Goal: Task Accomplishment & Management: Complete application form

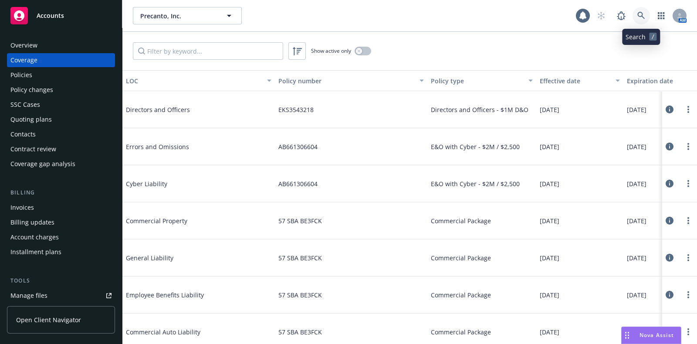
click at [641, 18] on icon at bounding box center [641, 16] width 8 height 8
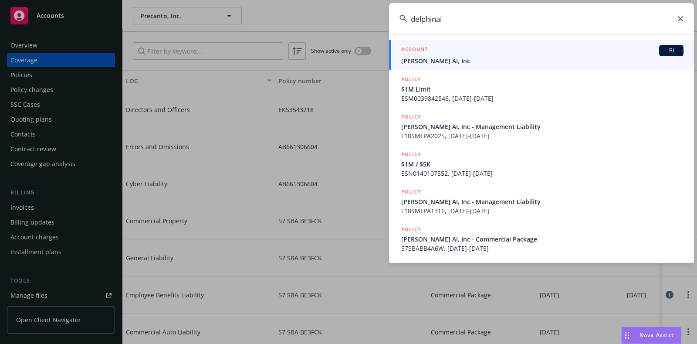
type input "delphinai"
click at [456, 52] on div "ACCOUNT BI" at bounding box center [542, 50] width 282 height 11
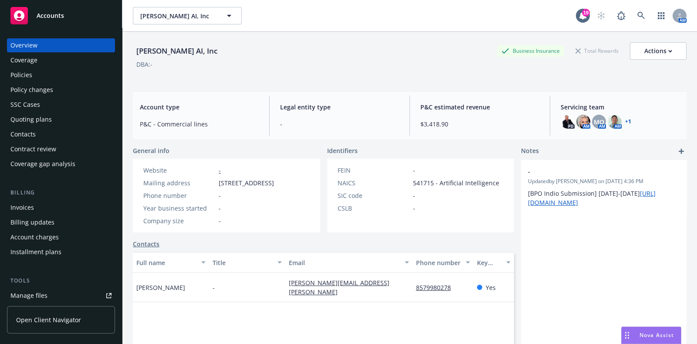
click at [22, 73] on div "Policies" at bounding box center [21, 75] width 22 height 14
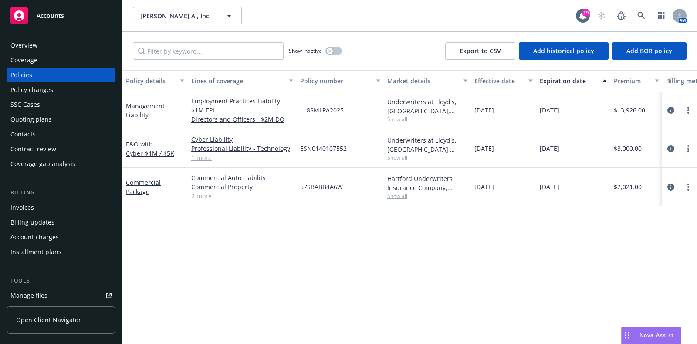
click at [43, 120] on div "Quoting plans" at bounding box center [30, 119] width 41 height 14
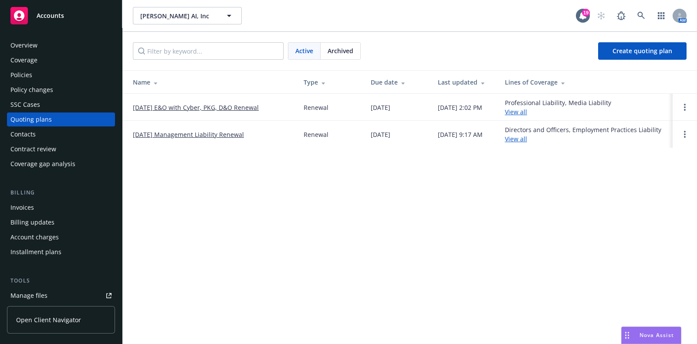
click at [161, 103] on link "[DATE] E&O with Cyber, PKG, D&O Renewal" at bounding box center [196, 107] width 126 height 9
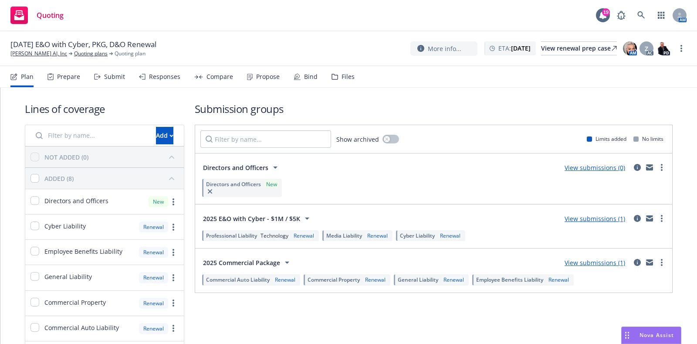
click at [105, 82] on div "Submit" at bounding box center [109, 76] width 31 height 21
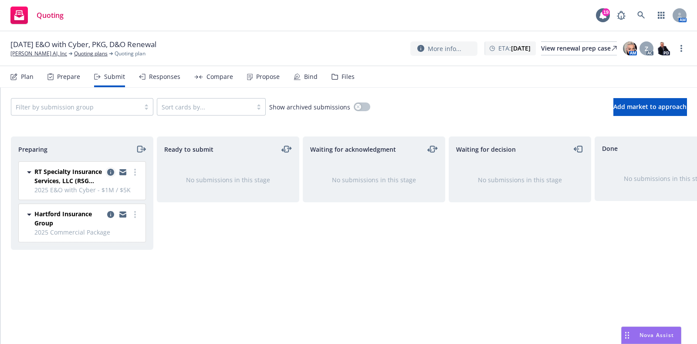
click at [108, 170] on icon "copy logging email" at bounding box center [110, 172] width 7 height 7
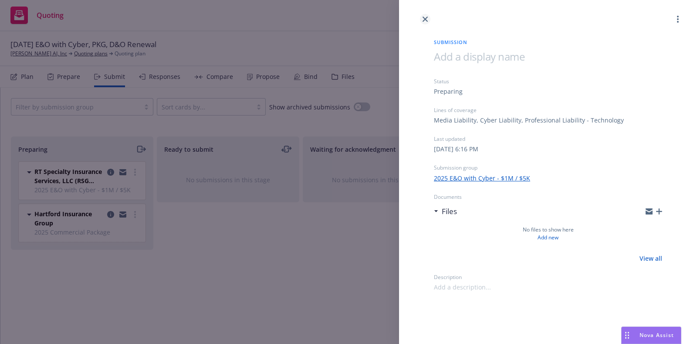
click at [422, 15] on link "close" at bounding box center [425, 19] width 10 height 10
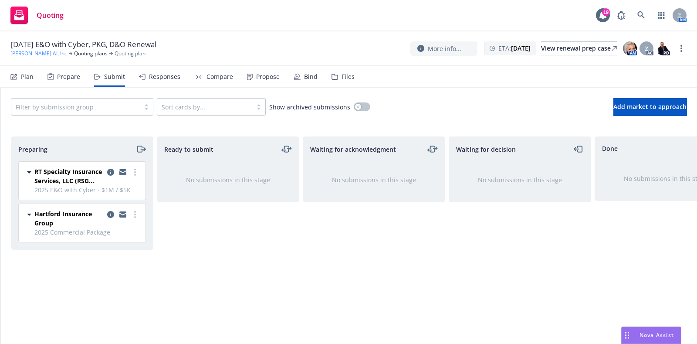
click at [20, 54] on link "Delphina AI, Inc" at bounding box center [38, 54] width 57 height 8
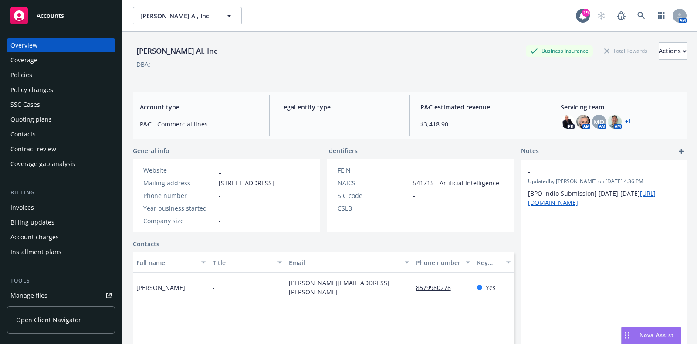
click at [55, 73] on div "Policies" at bounding box center [60, 75] width 101 height 14
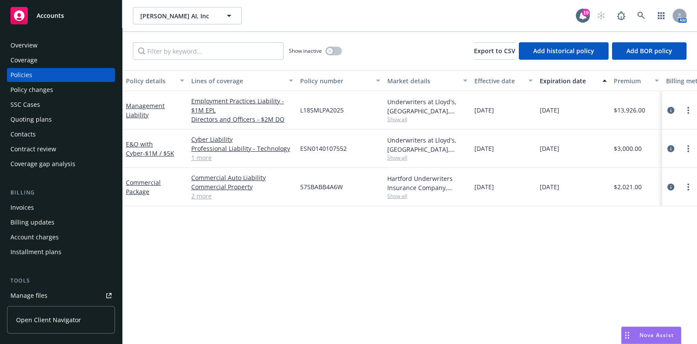
click at [26, 44] on div "Overview" at bounding box center [23, 45] width 27 height 14
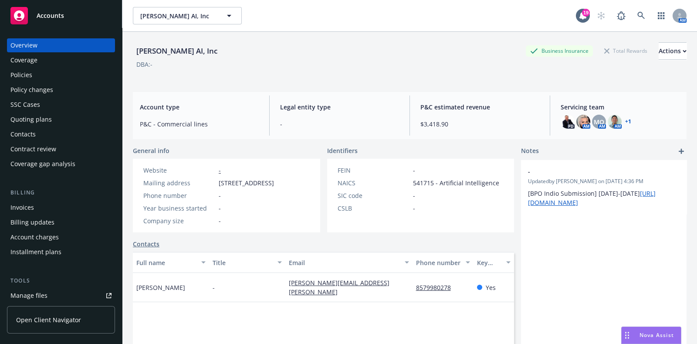
scroll to position [121, 0]
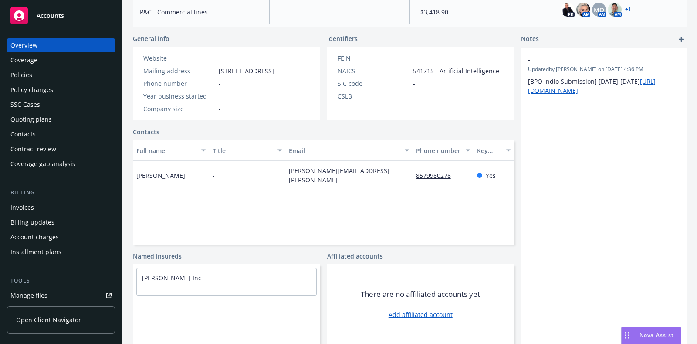
click at [38, 122] on div "Quoting plans" at bounding box center [30, 119] width 41 height 14
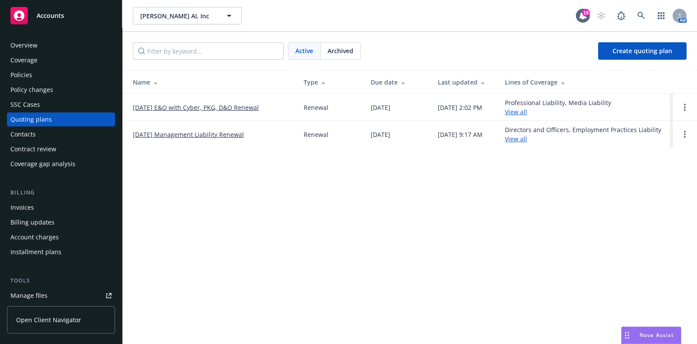
click at [145, 130] on link "10/10/24 Management Liability Renewal" at bounding box center [188, 134] width 111 height 9
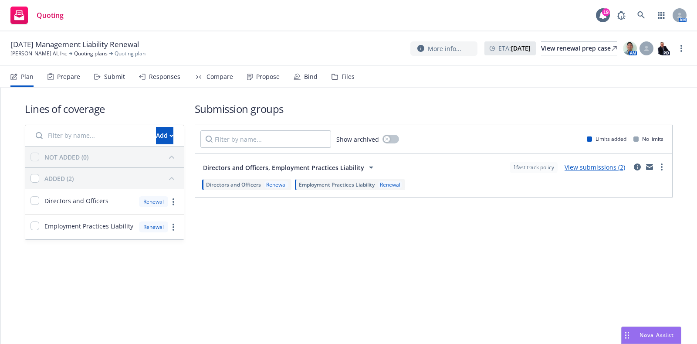
click at [121, 74] on div "Submit" at bounding box center [114, 76] width 21 height 7
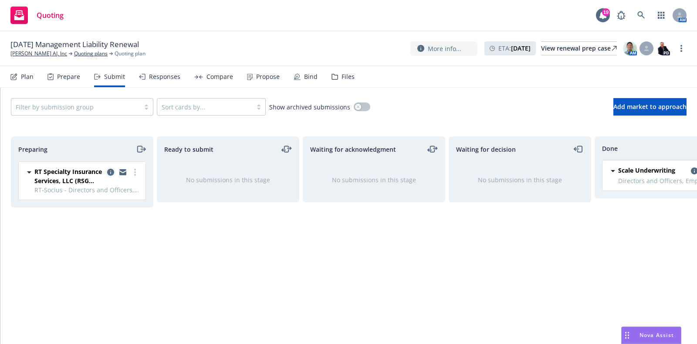
click at [108, 170] on icon "copy logging email" at bounding box center [110, 172] width 7 height 7
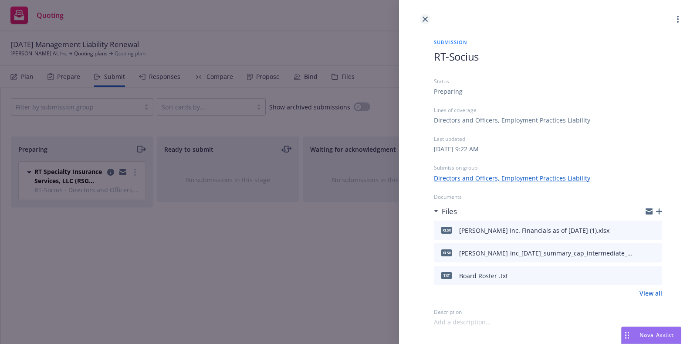
click at [424, 16] on link "close" at bounding box center [425, 19] width 10 height 10
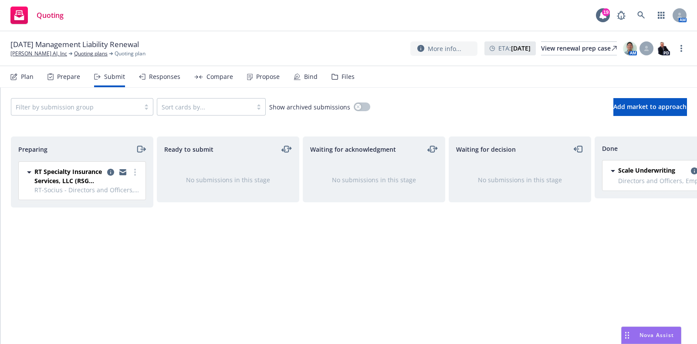
scroll to position [0, 50]
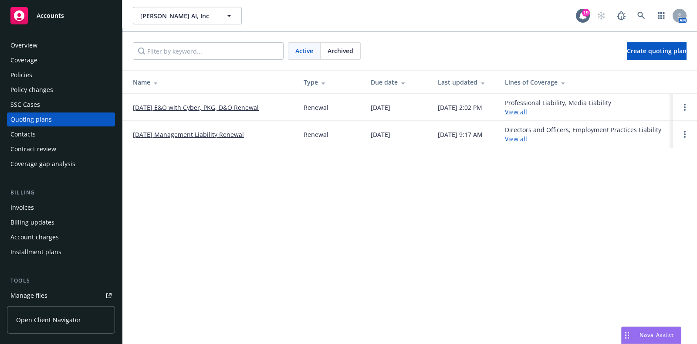
click at [61, 54] on div "Coverage" at bounding box center [60, 60] width 101 height 14
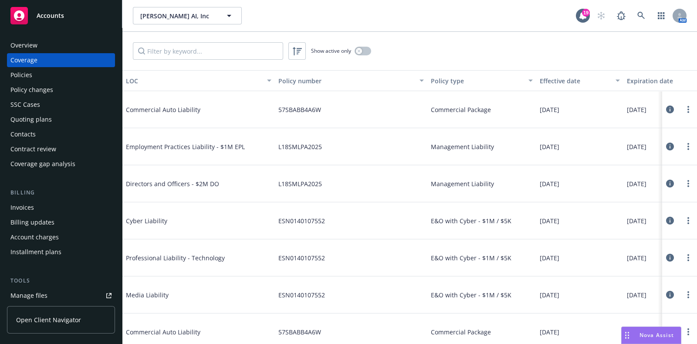
click at [47, 76] on div "Policies" at bounding box center [60, 75] width 101 height 14
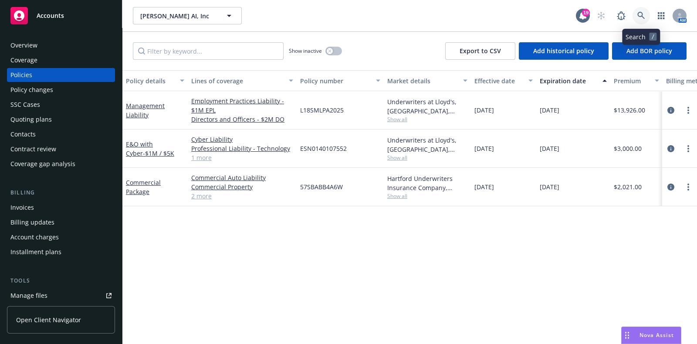
click at [645, 13] on link at bounding box center [641, 15] width 17 height 17
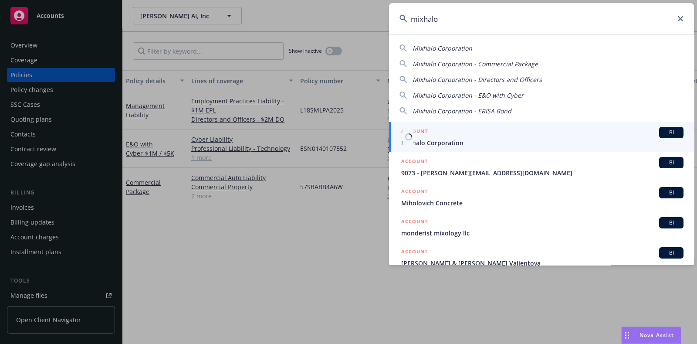
type input "mixhalo"
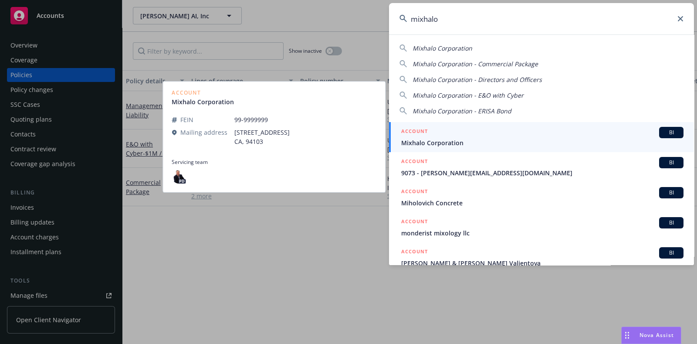
click at [442, 139] on span "Mixhalo Corporation" at bounding box center [542, 142] width 282 height 9
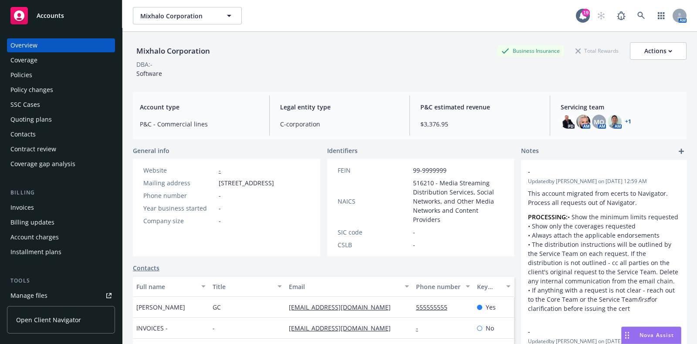
click at [17, 77] on div "Policies" at bounding box center [21, 75] width 22 height 14
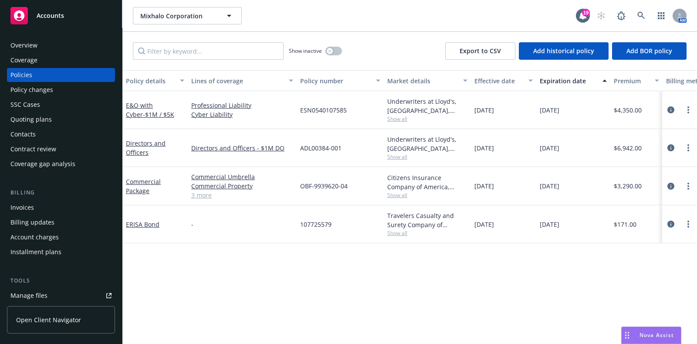
click at [393, 161] on div "Underwriters at Lloyd's, London, Lloyd's of London, RT Specialty Insurance Serv…" at bounding box center [427, 148] width 87 height 38
click at [393, 158] on span "Show all" at bounding box center [427, 156] width 80 height 7
click at [669, 147] on icon "circleInformation" at bounding box center [670, 147] width 7 height 7
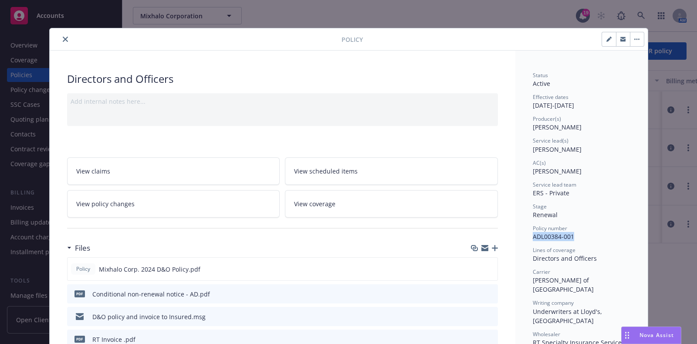
drag, startPoint x: 576, startPoint y: 234, endPoint x: 529, endPoint y: 237, distance: 47.1
click at [533, 237] on div "Policy number ADL00384-001" at bounding box center [582, 232] width 98 height 17
copy span "ADL00384-001"
click at [65, 42] on div at bounding box center [197, 39] width 288 height 10
click at [63, 38] on icon "close" at bounding box center [65, 39] width 5 height 5
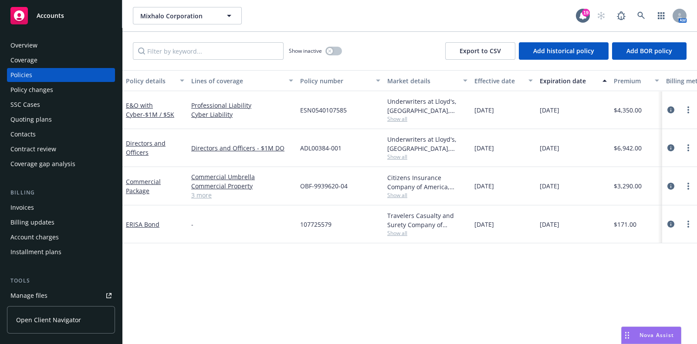
click at [330, 56] on div "Show inactive" at bounding box center [315, 50] width 53 height 17
click at [328, 51] on icon "button" at bounding box center [329, 50] width 3 height 3
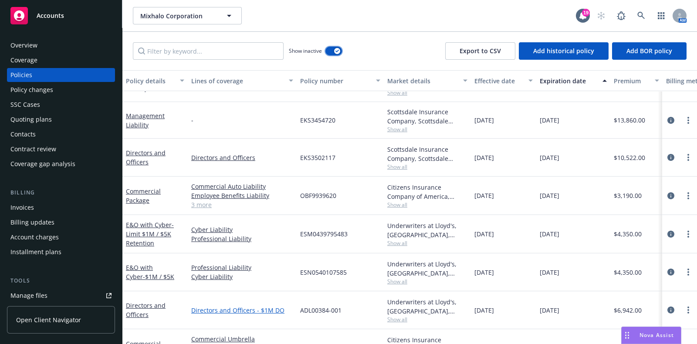
scroll to position [285, 0]
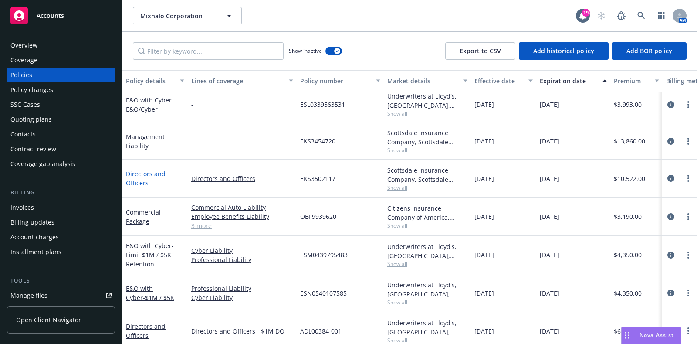
click at [156, 173] on link "Directors and Officers" at bounding box center [146, 177] width 40 height 17
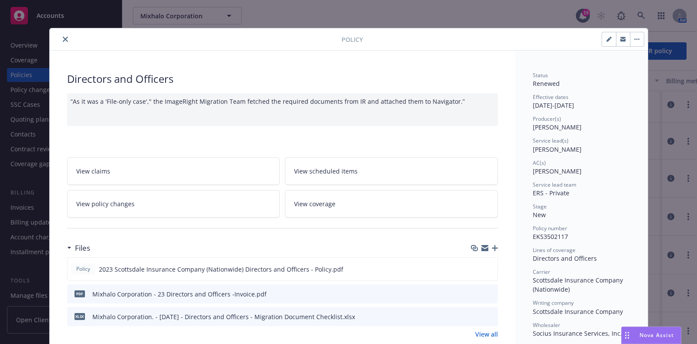
click at [64, 37] on button "close" at bounding box center [65, 39] width 10 height 10
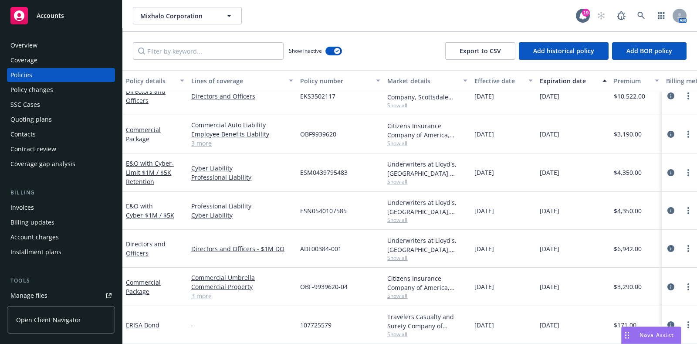
scroll to position [372, 0]
click at [149, 240] on link "Directors and Officers" at bounding box center [146, 248] width 40 height 17
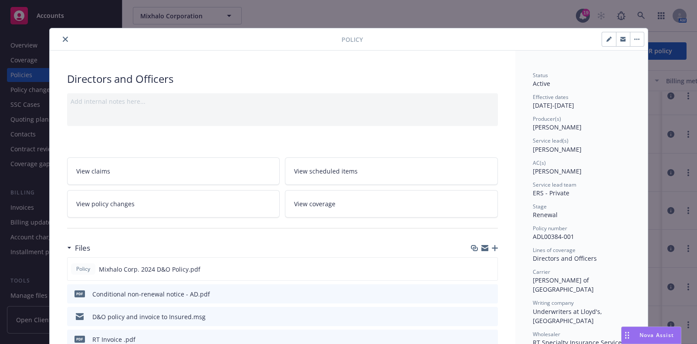
scroll to position [26, 0]
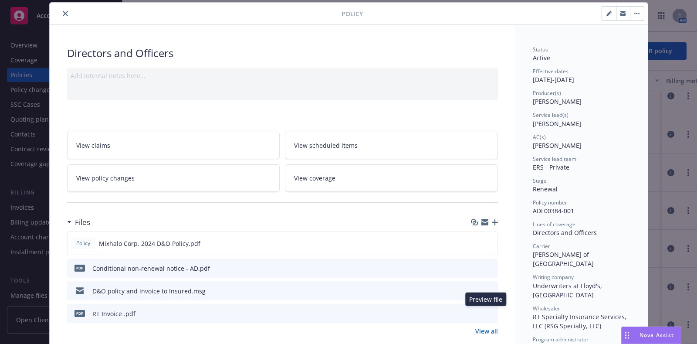
click at [486, 310] on icon "preview file" at bounding box center [490, 313] width 8 height 6
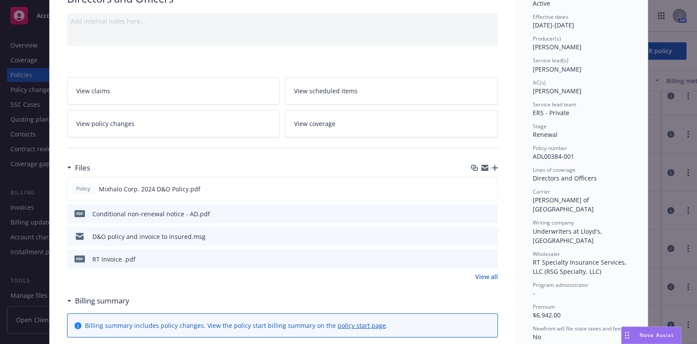
scroll to position [0, 0]
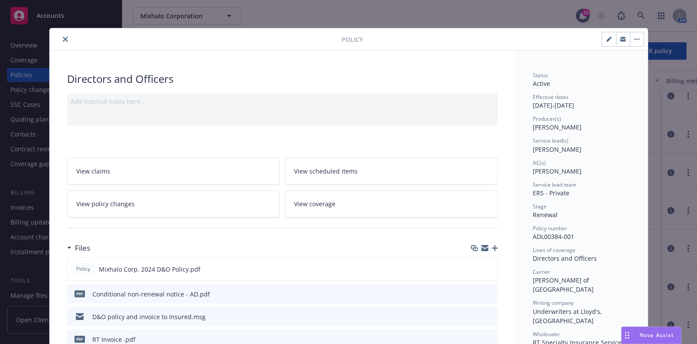
click at [64, 38] on button "close" at bounding box center [65, 39] width 10 height 10
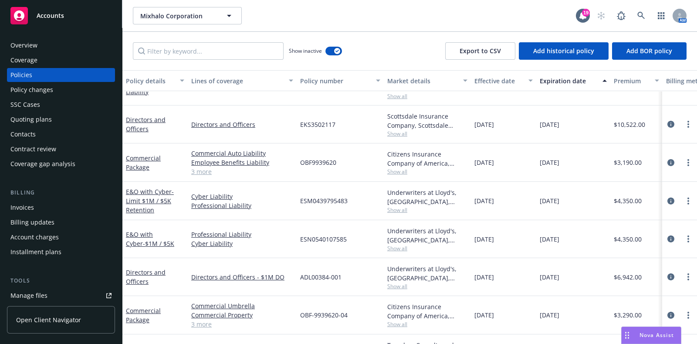
scroll to position [337, 0]
click at [142, 125] on link "Directors and Officers" at bounding box center [146, 124] width 40 height 17
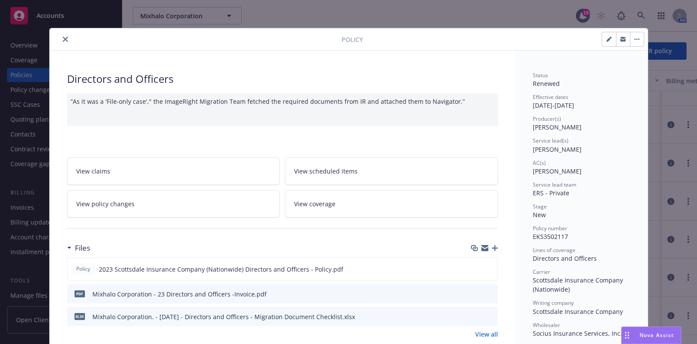
click at [53, 37] on div at bounding box center [197, 39] width 288 height 10
click at [63, 37] on icon "close" at bounding box center [65, 39] width 5 height 5
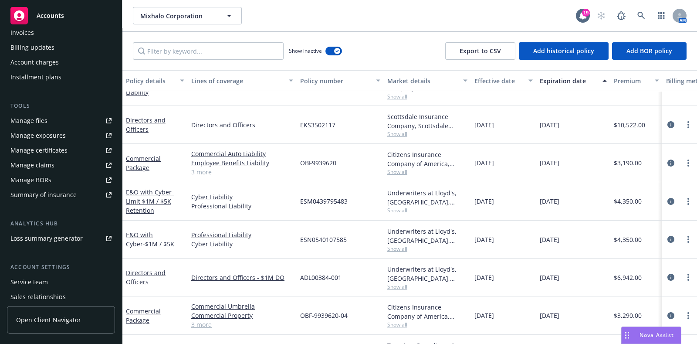
scroll to position [175, 0]
click at [41, 125] on div "Manage files" at bounding box center [28, 120] width 37 height 14
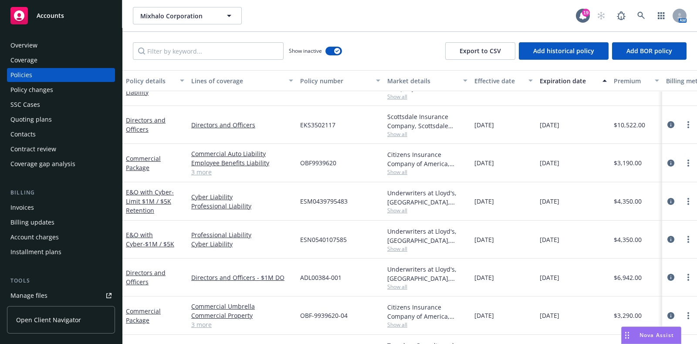
click at [32, 68] on div "Policies" at bounding box center [60, 75] width 101 height 14
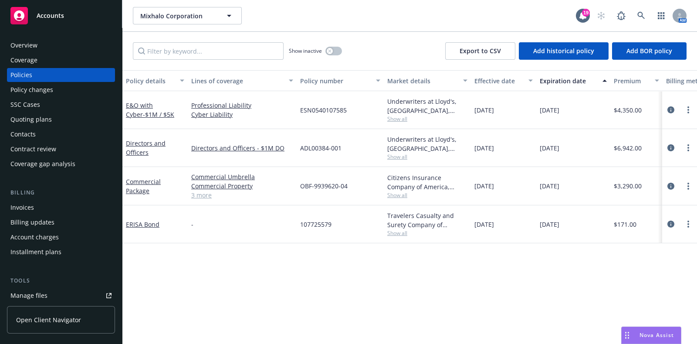
click at [50, 47] on div "Overview" at bounding box center [60, 45] width 101 height 14
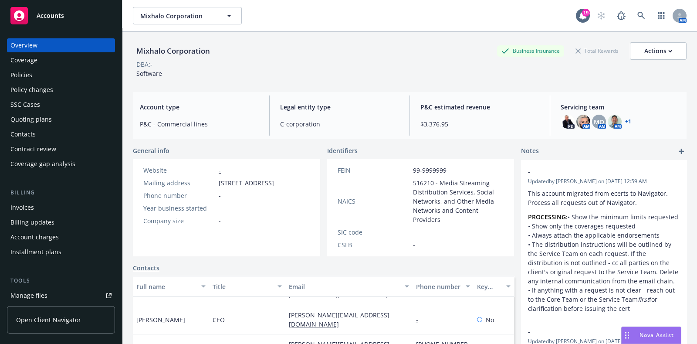
click at [39, 74] on div "Policies" at bounding box center [60, 75] width 101 height 14
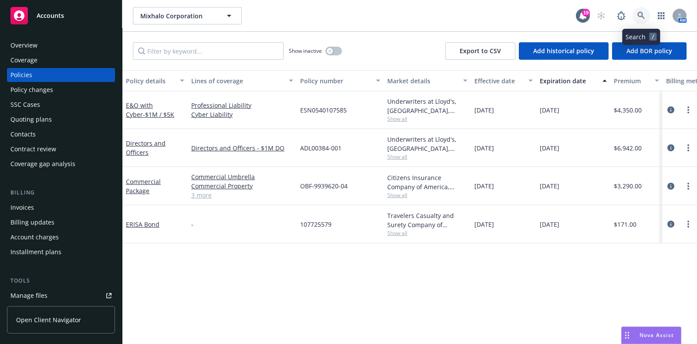
click at [638, 16] on icon at bounding box center [641, 16] width 8 height 8
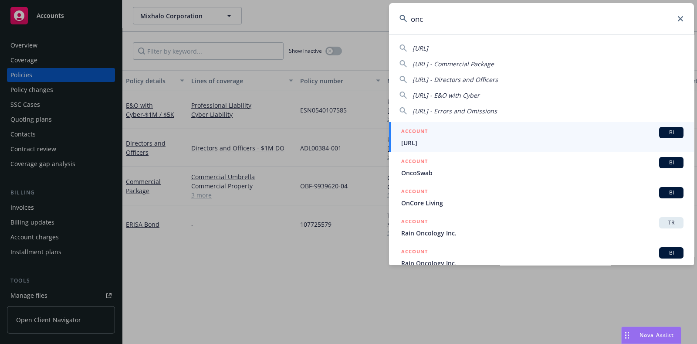
type input "onc"
click at [426, 138] on span "ONC.ai" at bounding box center [542, 142] width 282 height 9
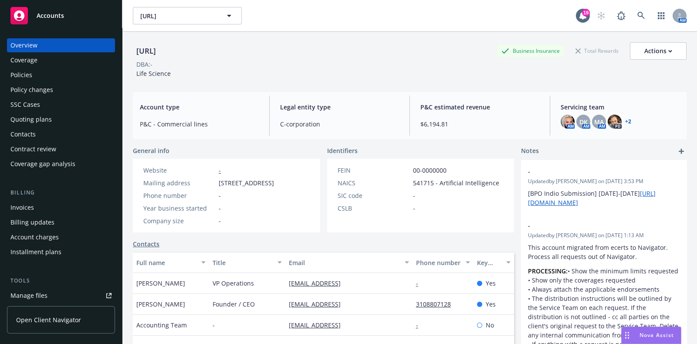
click at [28, 68] on div "Policies" at bounding box center [21, 75] width 22 height 14
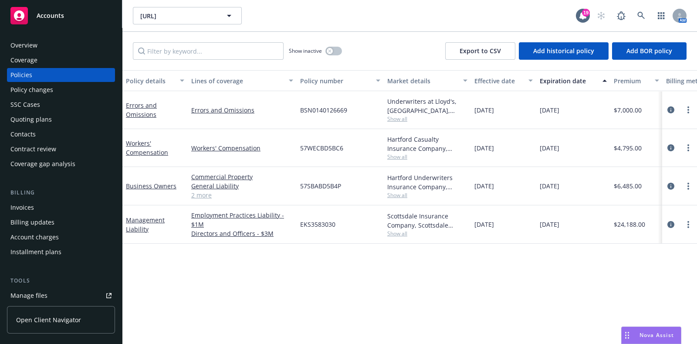
click at [47, 44] on div "Overview" at bounding box center [60, 45] width 101 height 14
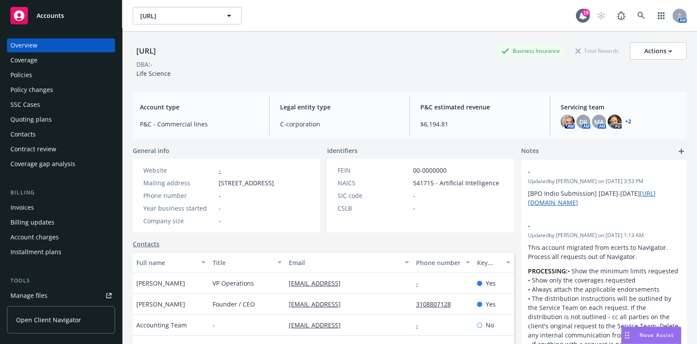
click at [41, 75] on div "Policies" at bounding box center [60, 75] width 101 height 14
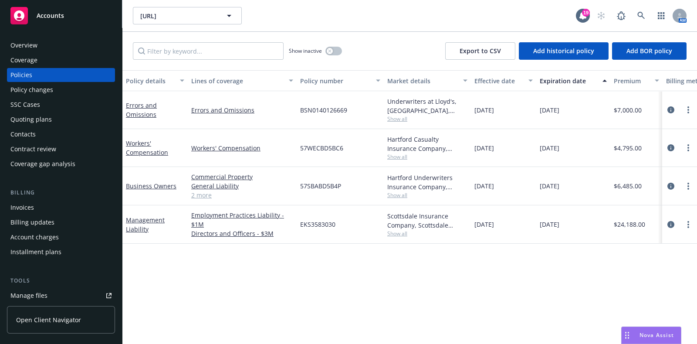
click at [26, 60] on div "Coverage" at bounding box center [23, 60] width 27 height 14
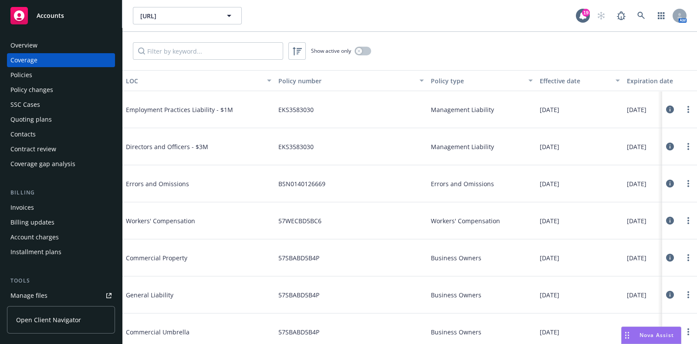
click at [24, 40] on div "Overview" at bounding box center [23, 45] width 27 height 14
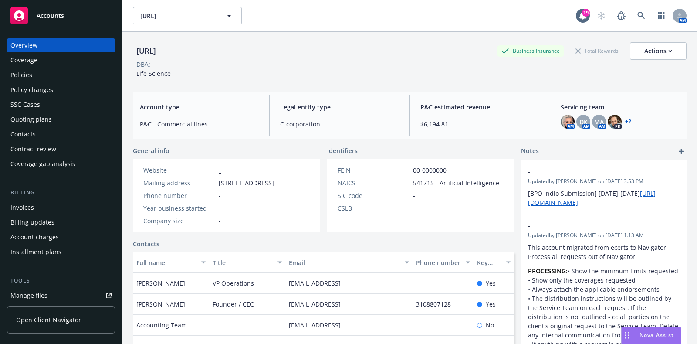
click at [625, 121] on link "+ 2" at bounding box center [628, 121] width 6 height 5
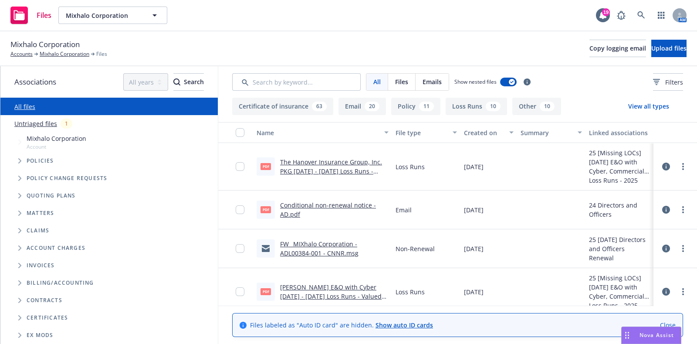
click at [325, 253] on link "FW_ MIXhalo Corporation - ADL00384-001 - CNNR.msg" at bounding box center [319, 248] width 78 height 17
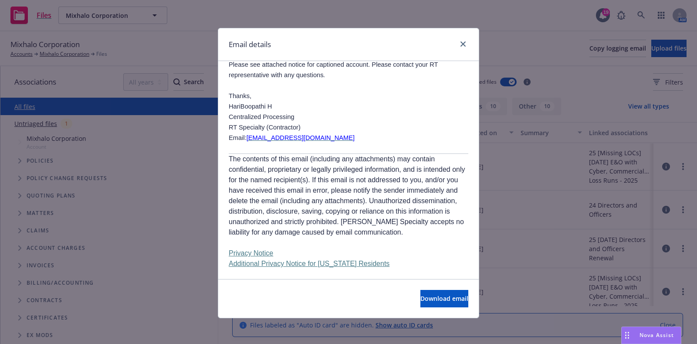
scroll to position [2, 0]
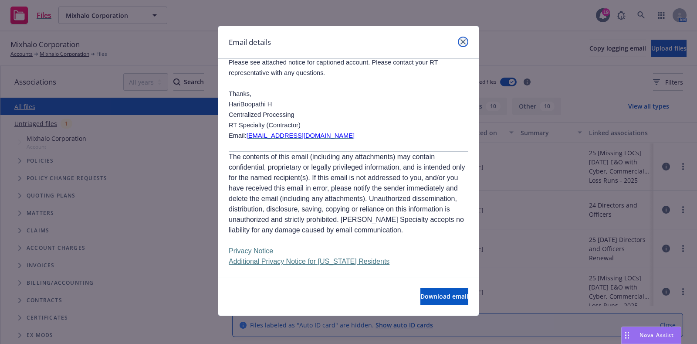
click at [458, 42] on link "close" at bounding box center [463, 42] width 10 height 10
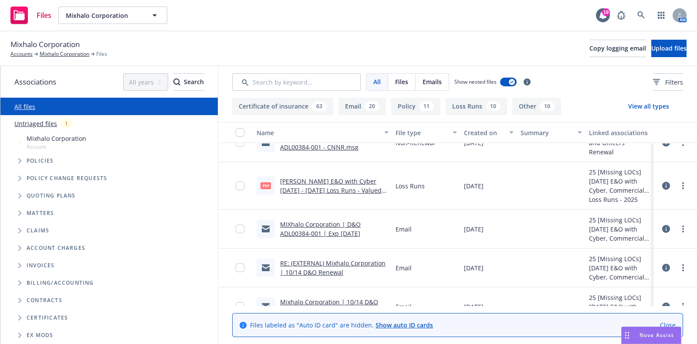
scroll to position [118, 0]
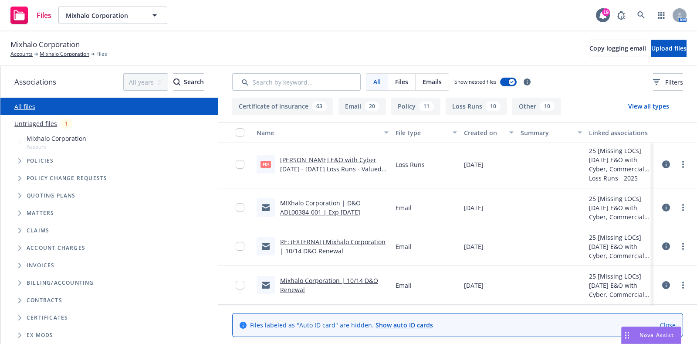
click at [338, 240] on link "RE: (EXTERNAL) Mixhalo Corporation | 10/14 D&O Renewal" at bounding box center [332, 245] width 105 height 17
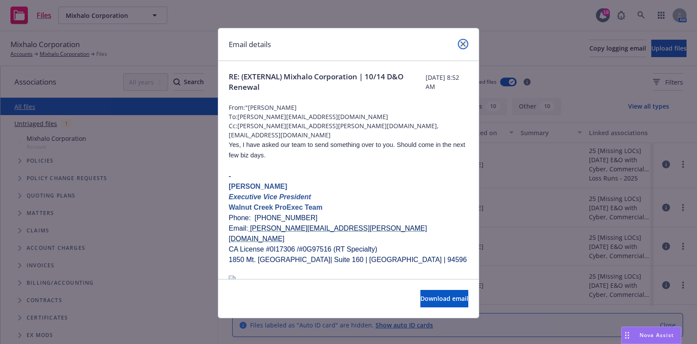
click at [460, 44] on icon "close" at bounding box center [462, 43] width 5 height 5
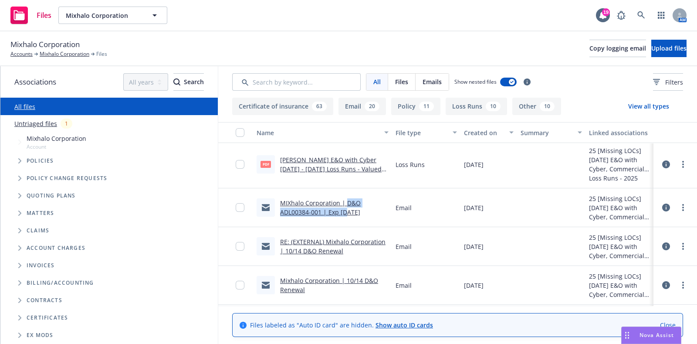
click at [345, 209] on div "MIXhalo Corporation | D&O ADL00384-001 | Exp 10/14/2025" at bounding box center [334, 207] width 108 height 18
click at [345, 209] on link "MIXhalo Corporation | D&O ADL00384-001 | Exp 10/14/2025" at bounding box center [320, 207] width 81 height 17
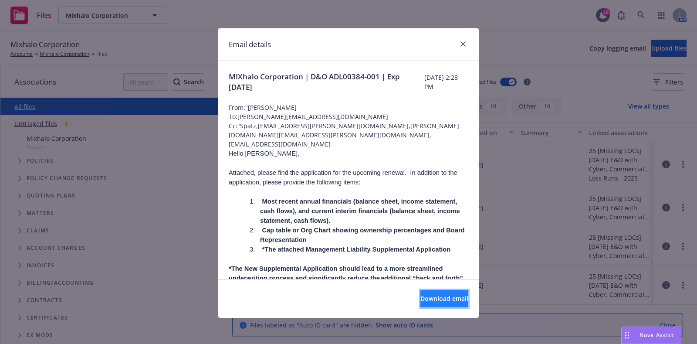
click at [420, 293] on button "Download email" at bounding box center [444, 298] width 48 height 17
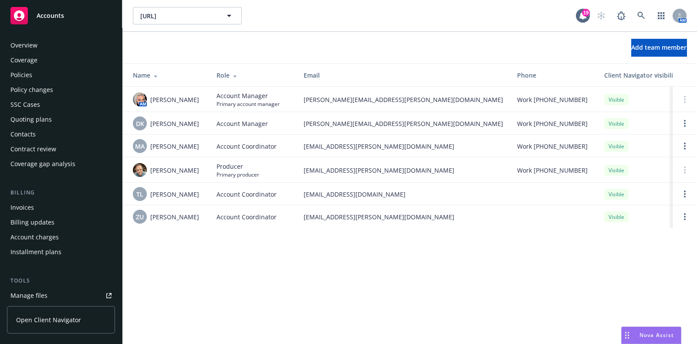
click at [30, 77] on div "Policies" at bounding box center [21, 75] width 22 height 14
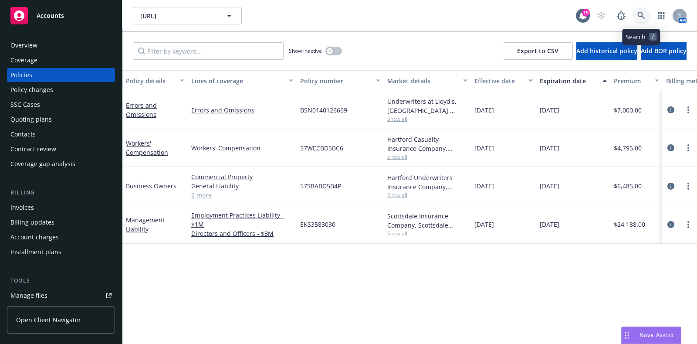
click at [642, 18] on icon at bounding box center [641, 16] width 8 height 8
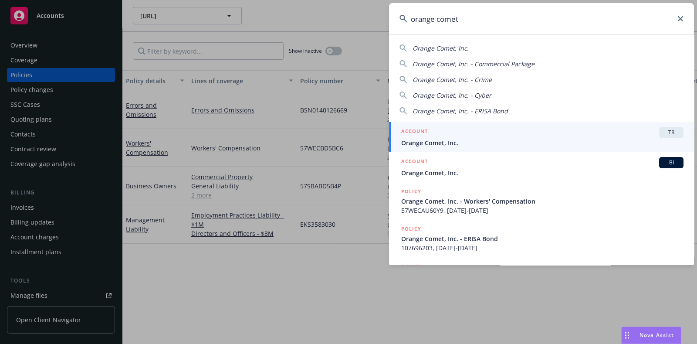
type input "orange comet"
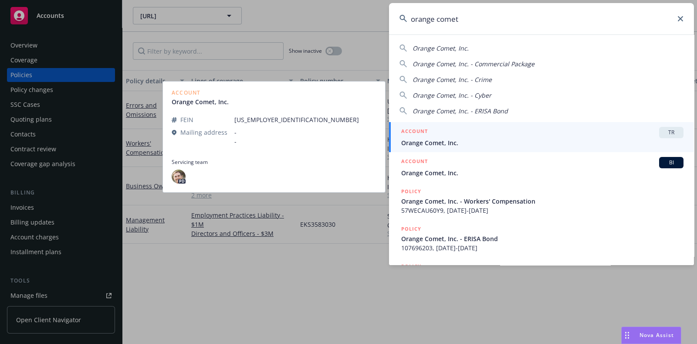
click at [425, 134] on h5 "ACCOUNT" at bounding box center [414, 132] width 27 height 10
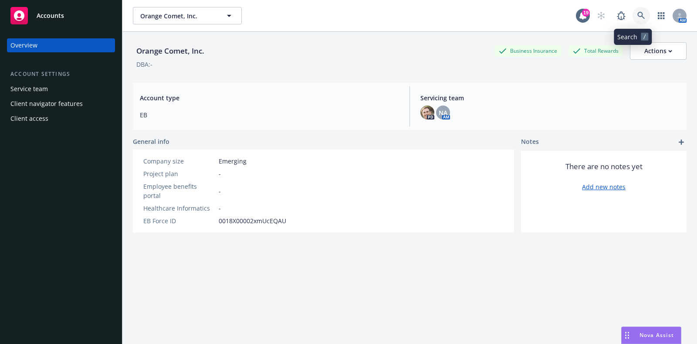
click at [637, 18] on icon at bounding box center [641, 16] width 8 height 8
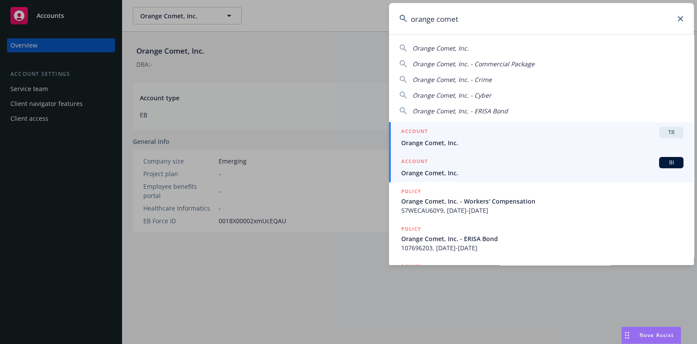
type input "orange comet"
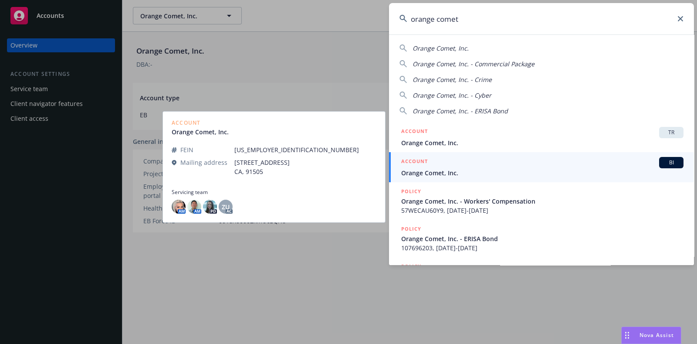
click at [553, 163] on div "ACCOUNT BI" at bounding box center [542, 162] width 282 height 11
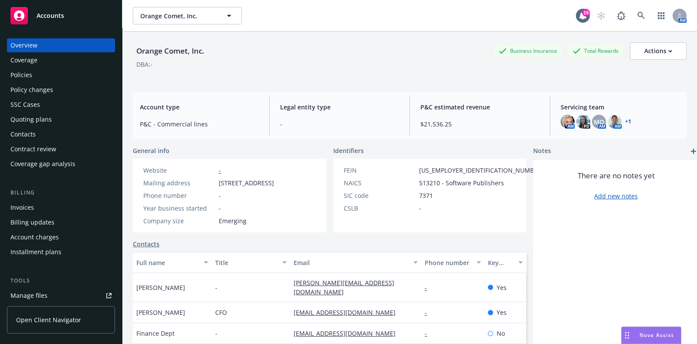
click at [13, 76] on div "Policies" at bounding box center [21, 75] width 22 height 14
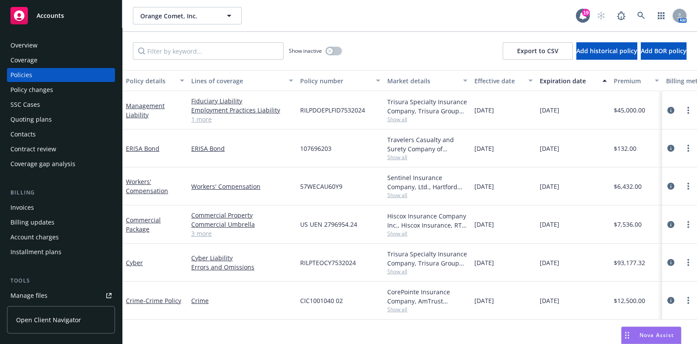
click at [399, 194] on span "Show all" at bounding box center [427, 194] width 80 height 7
click at [74, 41] on div "Overview" at bounding box center [60, 45] width 101 height 14
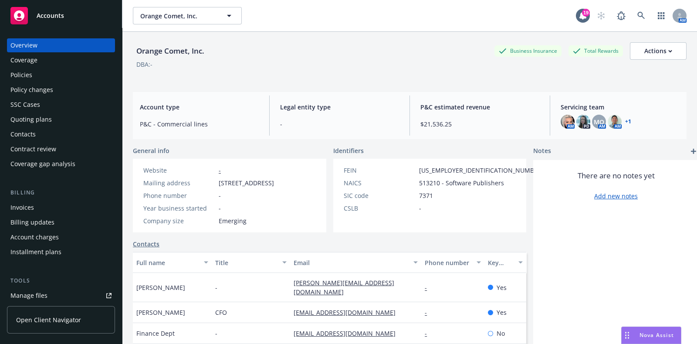
click at [49, 46] on div "Overview" at bounding box center [60, 45] width 101 height 14
click at [638, 15] on link at bounding box center [641, 15] width 17 height 17
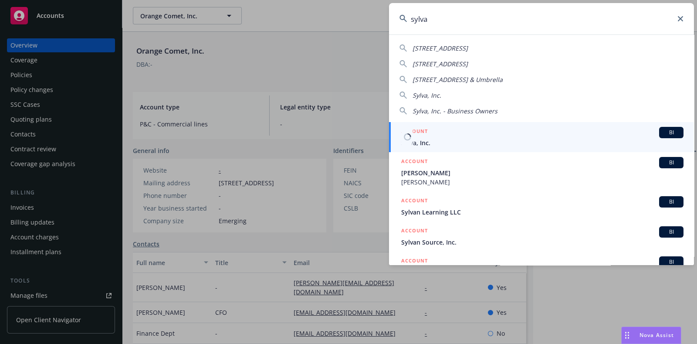
type input "sylva"
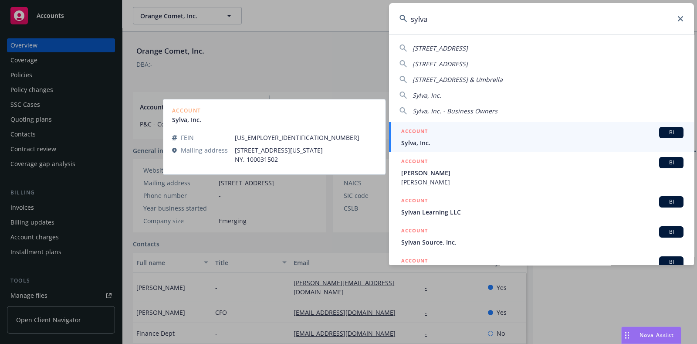
click at [529, 142] on span "Sylva, Inc." at bounding box center [542, 142] width 282 height 9
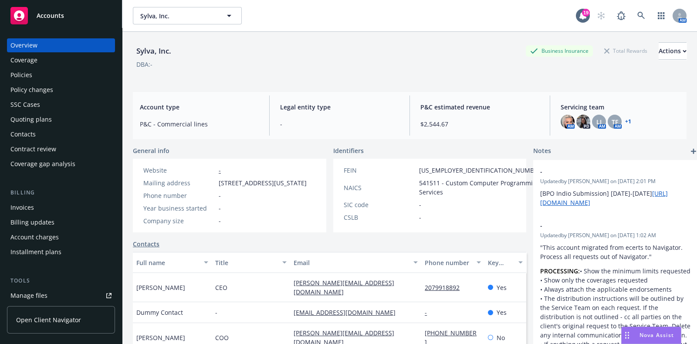
click at [39, 71] on div "Policies" at bounding box center [60, 75] width 101 height 14
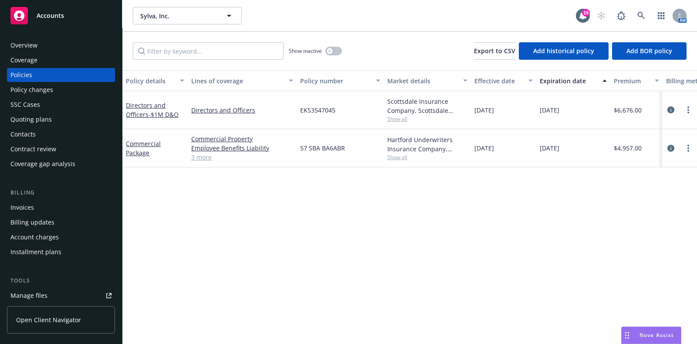
click at [196, 157] on link "3 more" at bounding box center [242, 156] width 102 height 9
click at [48, 44] on div "Overview" at bounding box center [60, 45] width 101 height 14
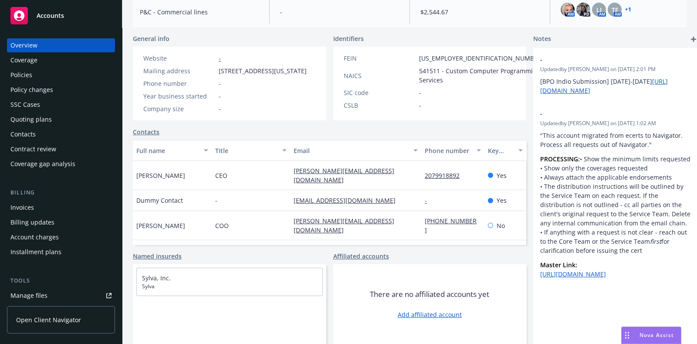
click at [58, 73] on div "Policies" at bounding box center [60, 75] width 101 height 14
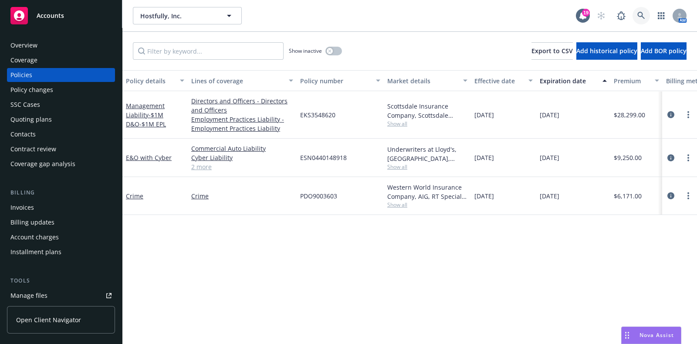
click at [640, 23] on link at bounding box center [641, 15] width 17 height 17
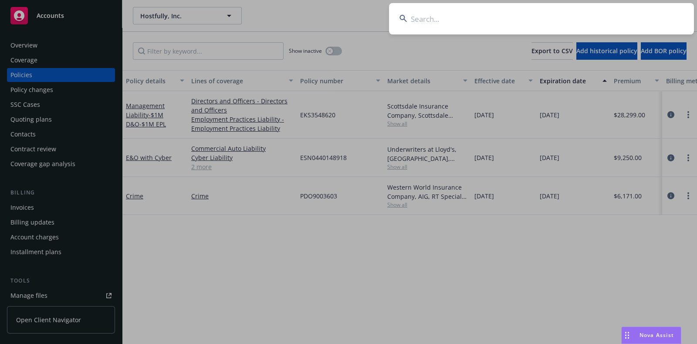
click at [467, 7] on input at bounding box center [541, 18] width 305 height 31
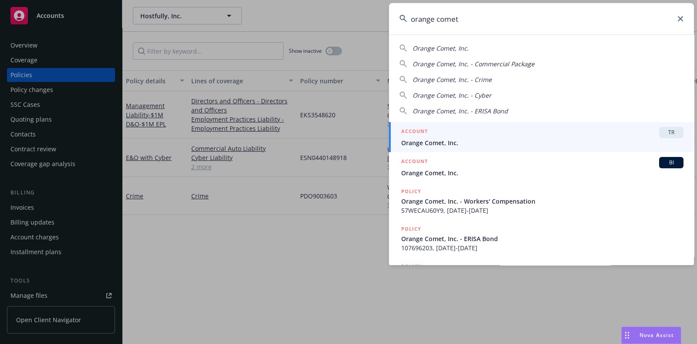
type input "orange comet"
click at [427, 141] on span "Orange Comet, Inc." at bounding box center [542, 142] width 282 height 9
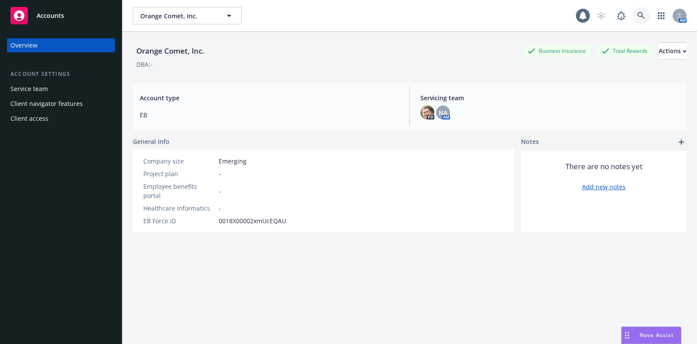
click at [637, 16] on icon at bounding box center [640, 15] width 7 height 7
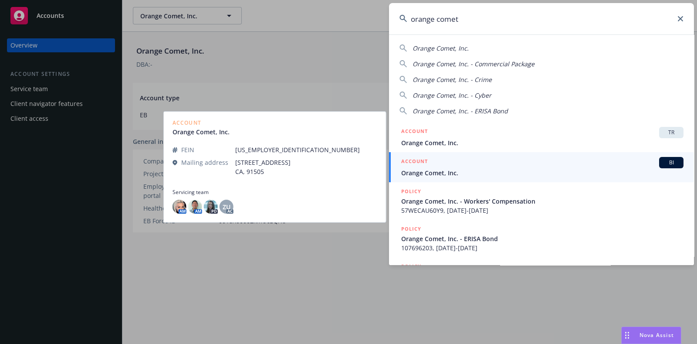
type input "orange comet"
click at [445, 173] on span "Orange Comet, Inc." at bounding box center [542, 172] width 282 height 9
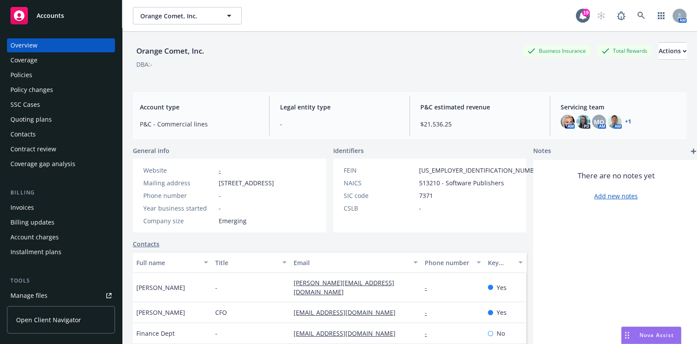
click at [46, 71] on div "Policies" at bounding box center [60, 75] width 101 height 14
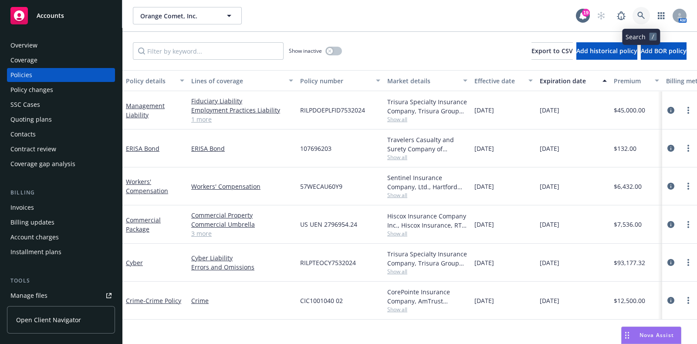
click at [639, 10] on link at bounding box center [641, 15] width 17 height 17
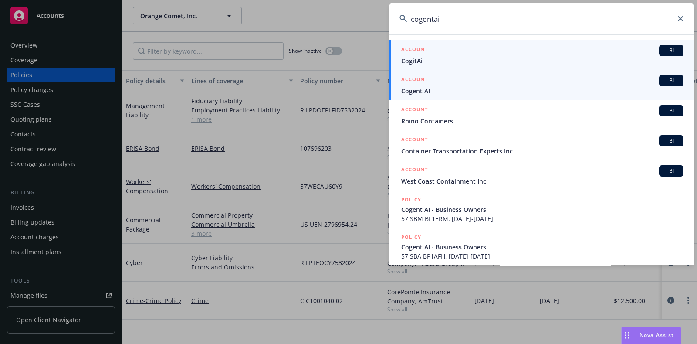
type input "cogentai"
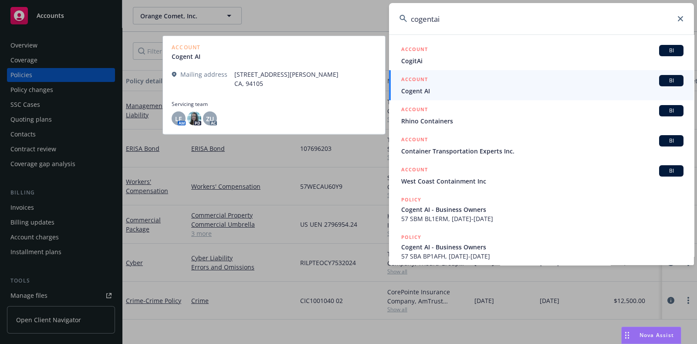
click at [421, 88] on span "Cogent AI" at bounding box center [542, 90] width 282 height 9
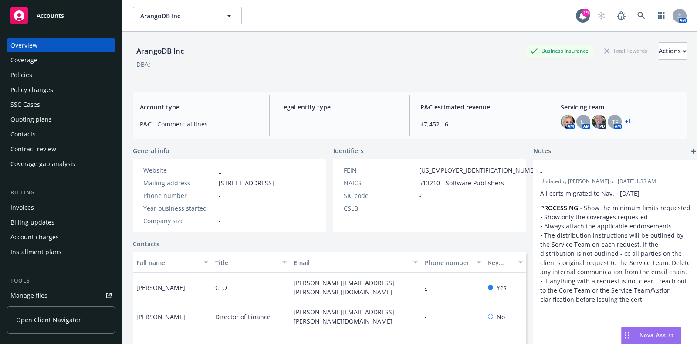
click at [36, 71] on div "Policies" at bounding box center [60, 75] width 101 height 14
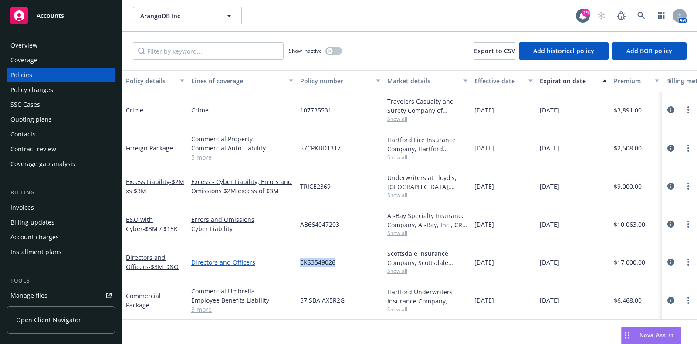
drag, startPoint x: 333, startPoint y: 260, endPoint x: 288, endPoint y: 261, distance: 45.3
click at [288, 261] on div "Directors and Officers - $3M D&O Directors and Officers EKS3549026 Scottsdale I…" at bounding box center [542, 262] width 841 height 38
copy div "EKS3549026"
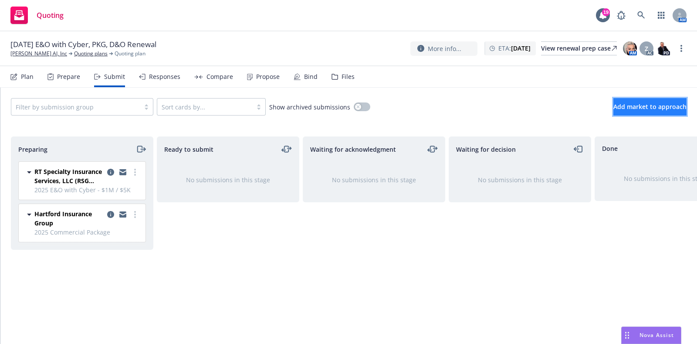
click at [613, 108] on button "Add market to approach" at bounding box center [649, 106] width 73 height 17
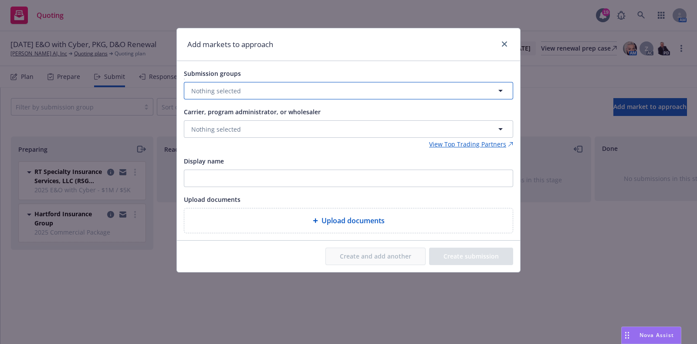
click at [220, 96] on button "Nothing selected" at bounding box center [348, 90] width 329 height 17
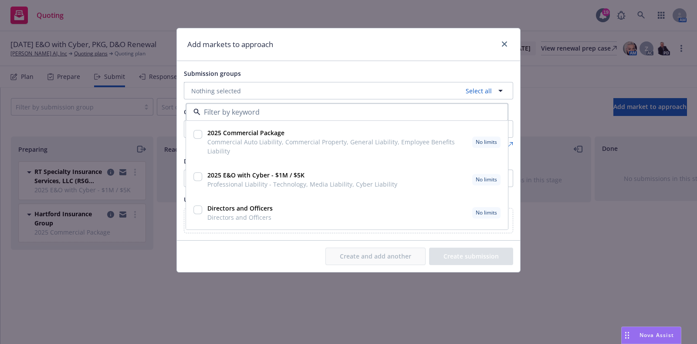
click at [196, 208] on input "checkbox" at bounding box center [197, 210] width 9 height 9
checkbox input "true"
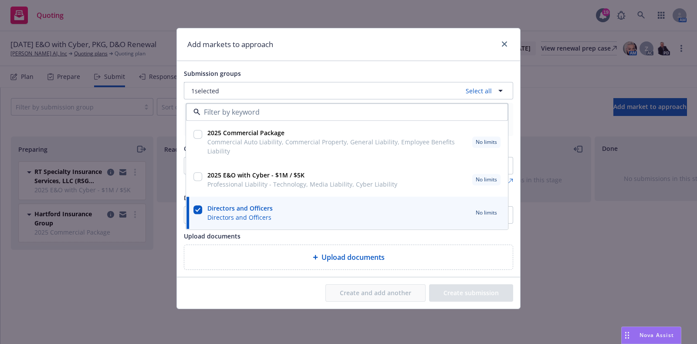
click at [270, 291] on div "Create and add another Create submission" at bounding box center [348, 292] width 329 height 17
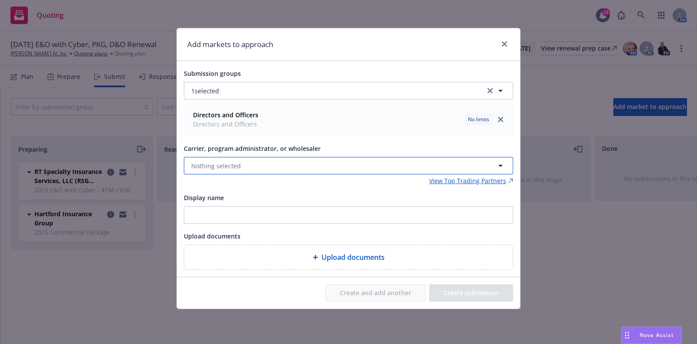
click at [249, 164] on button "Nothing selected" at bounding box center [348, 165] width 329 height 17
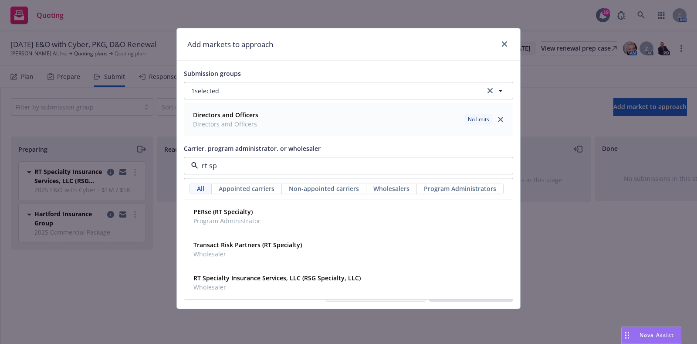
type input "rt spe"
click at [243, 285] on span "Wholesaler" at bounding box center [276, 287] width 167 height 9
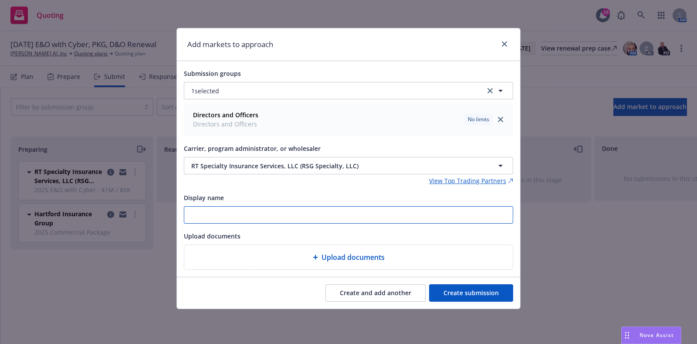
click at [224, 217] on input "Display name" at bounding box center [348, 214] width 328 height 17
type input "2025 D&O"
click at [306, 260] on div "Upload documents" at bounding box center [348, 257] width 315 height 10
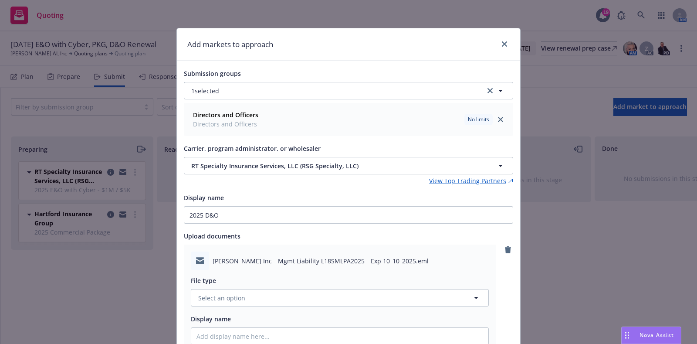
scroll to position [149, 0]
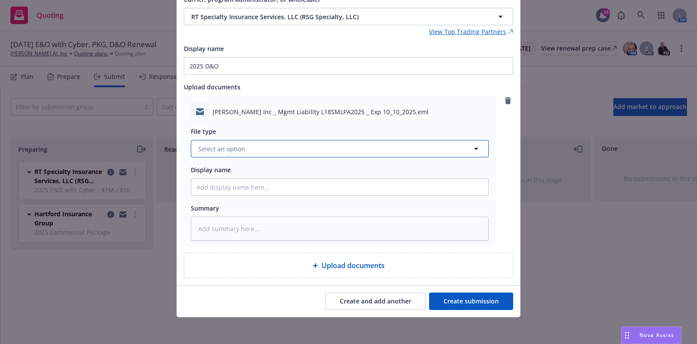
click at [240, 153] on button "Select an option" at bounding box center [340, 148] width 298 height 17
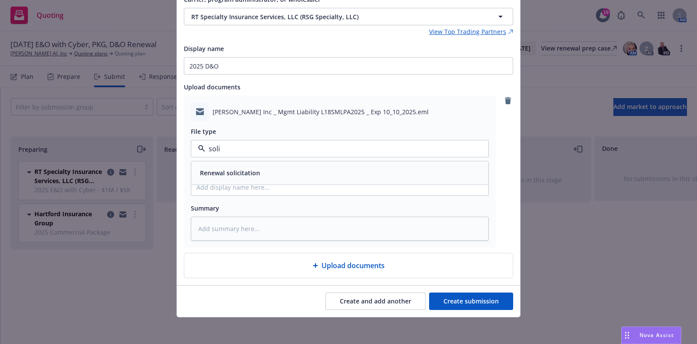
type input "solic"
click at [257, 170] on div "Renewal solicitation" at bounding box center [339, 173] width 287 height 13
click at [227, 190] on input "Display name" at bounding box center [339, 187] width 297 height 17
paste input "[TERM] [POLICY TYPE] Renewal Solicit RCVD From [UNDERWRITER/COMPANY]"
type textarea "x"
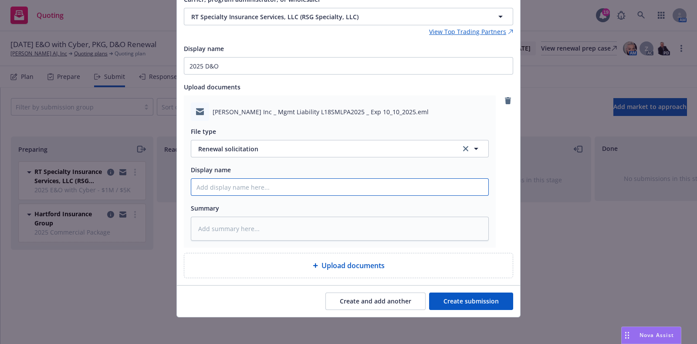
type input "[TERM] [POLICY TYPE] Renewal Solicit RCVD From [UNDERWRITER/COMPANY]"
drag, startPoint x: 256, startPoint y: 186, endPoint x: 170, endPoint y: 175, distance: 86.2
click at [170, 175] on div "Add markets to approach Submission groups 1 selected Directors and Officers Dir…" at bounding box center [348, 172] width 697 height 344
type textarea "x"
type input "20Renewal Solicit RCVD From [UNDERWRITER/COMPANY]"
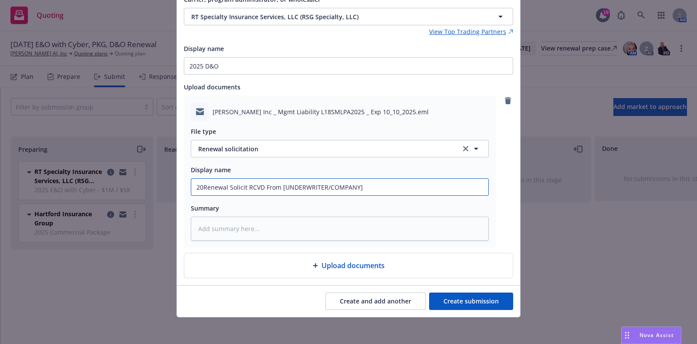
type textarea "x"
type input "202Renewal Solicit RCVD From [UNDERWRITER/COMPANY]"
type textarea "x"
type input "2025Renewal Solicit RCVD From [UNDERWRITER/COMPANY]"
type textarea "x"
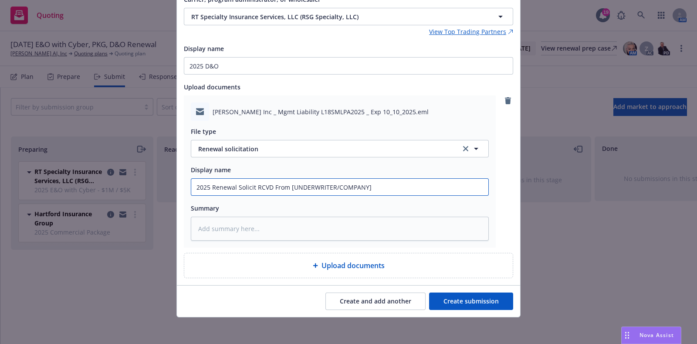
type input "2025 -Renewal Solicit RCVD From [UNDERWRITER/COMPANY]"
type textarea "x"
type input "2025 - 02Renewal Solicit RCVD From [UNDERWRITER/COMPANY]"
type textarea "x"
type input "2025 - 022Renewal Solicit RCVD From [UNDERWRITER/COMPANY]"
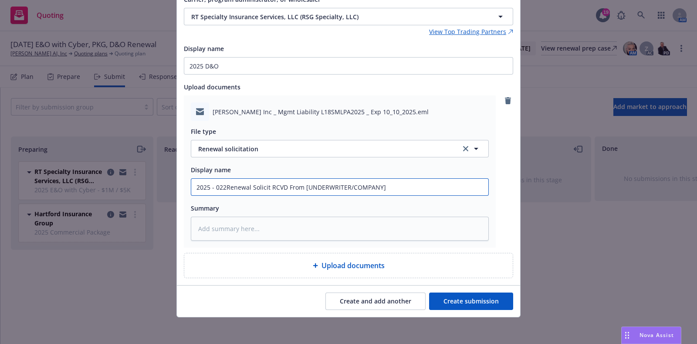
type textarea "x"
type input "2025 - 02Renewal Solicit RCVD From [UNDERWRITER/COMPANY]"
type textarea "x"
type input "2025 - 0Renewal Solicit RCVD From [UNDERWRITER/COMPANY]"
type textarea "x"
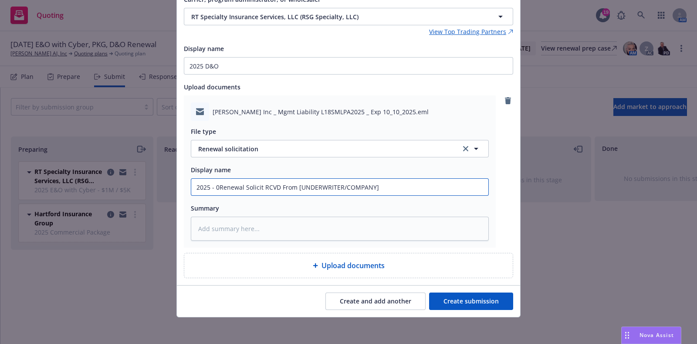
type input "2025 - Renewal Solicit RCVD From [UNDERWRITER/COMPANY]"
type textarea "x"
type input "2025 - 20Renewal Solicit RCVD From [UNDERWRITER/COMPANY]"
type textarea "x"
type input "2025 - 202Renewal Solicit RCVD From [UNDERWRITER/COMPANY]"
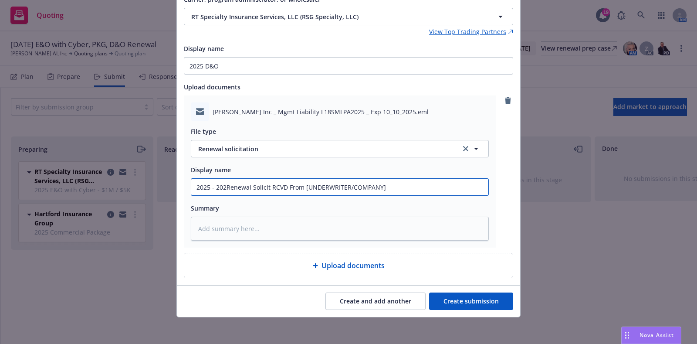
type textarea "x"
type input "2025 - 2026Renewal Solicit RCVD From [UNDERWRITER/COMPANY]"
type textarea "x"
type input "2025 - 2026 Renewal Solicit RCVD From [UNDERWRITER/COMPANY]"
type textarea "x"
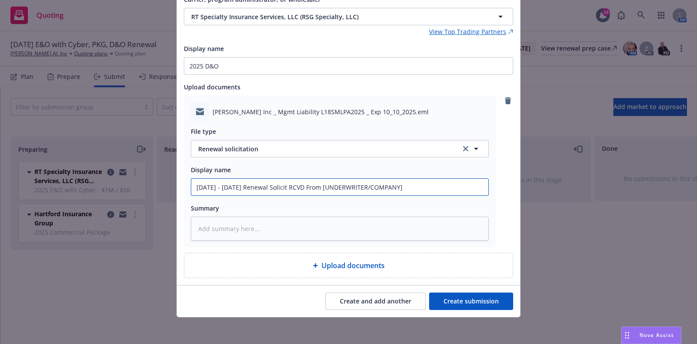
type input "2025 - 2026 DRenewal Solicit RCVD From [UNDERWRITER/COMPANY]"
type textarea "x"
type input "2025 - 2026 D&Renewal Solicit RCVD From [UNDERWRITER/COMPANY]"
type textarea "x"
type input "2025 - 2026 D&O Renewal Solicit RCVD From [UNDERWRITER/COMPANY]"
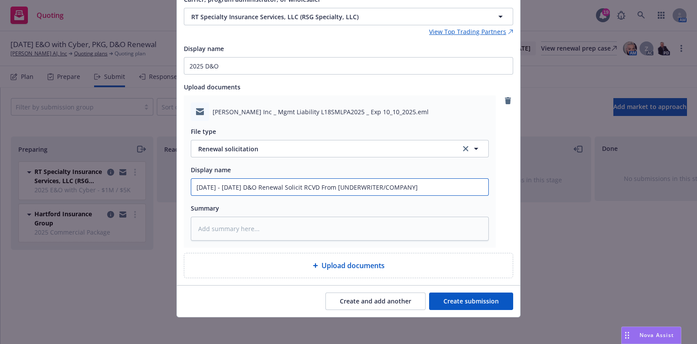
drag, startPoint x: 409, startPoint y: 187, endPoint x: 320, endPoint y: 195, distance: 89.6
click at [320, 195] on div "2025 - 2026 D&O Renewal Solicit RCVD From [UNDERWRITER/COMPANY]" at bounding box center [340, 186] width 298 height 17
type textarea "x"
type input "2025 - 2026 D&O Renewal Solicit RCVD From R"
type textarea "x"
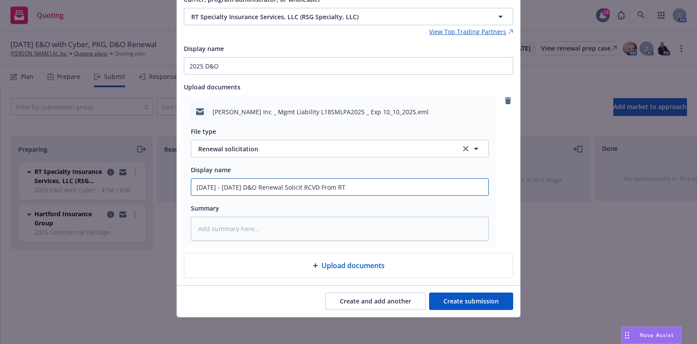
type input "2025 - 2026 D&O Renewal Solicit RCVD From RT"
type textarea "x"
type input "2025 - 2026 D&O Renewal Solicit RCVD From RT S"
type textarea "x"
type input "2025 - 2026 D&O Renewal Solicit RCVD From RT Sp"
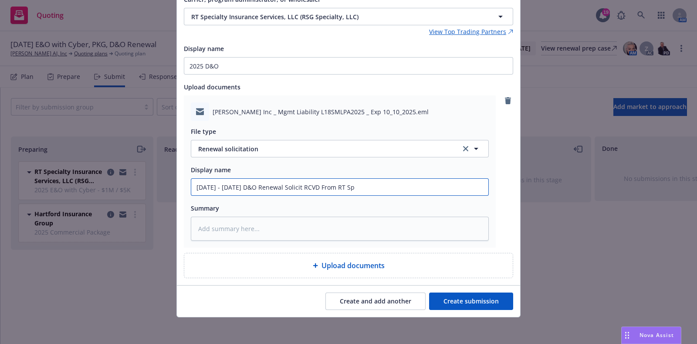
type textarea "x"
type input "2025 - 2026 D&O Renewal Solicit RCVD From RT Spe"
type textarea "x"
type input "2025 - 2026 D&O Renewal Solicit RCVD From RT Spec"
type textarea "x"
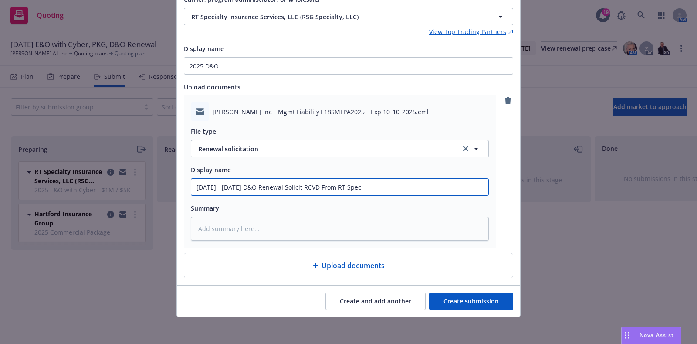
type input "2025 - 2026 D&O Renewal Solicit RCVD From RT Specia"
type textarea "x"
type input "2025 - 2026 D&O Renewal Solicit RCVD From RT Special"
type textarea "x"
type input "2025 - 2026 D&O Renewal Solicit RCVD From RT Specialt"
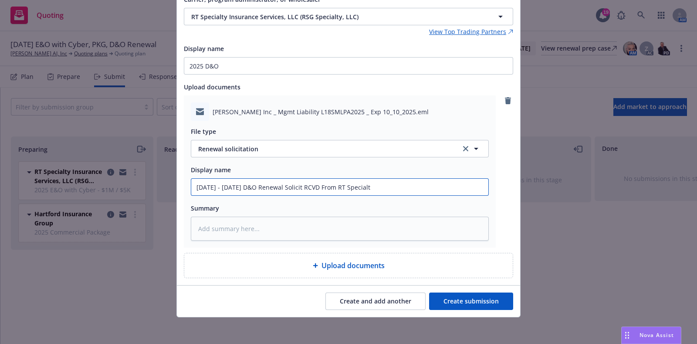
type textarea "x"
type input "2025 - 2026 D&O Renewal Solicit RCVD From RT Specialty"
click at [455, 305] on button "Create submission" at bounding box center [471, 300] width 84 height 17
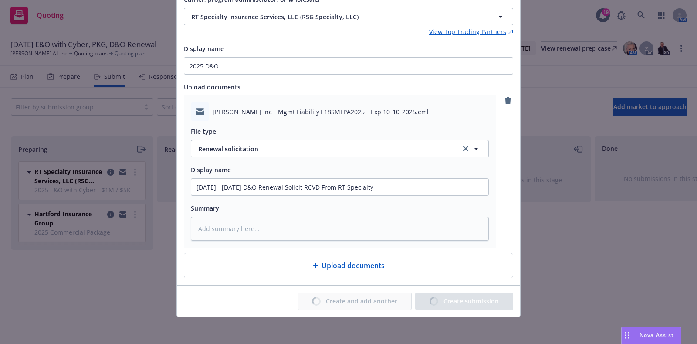
type textarea "x"
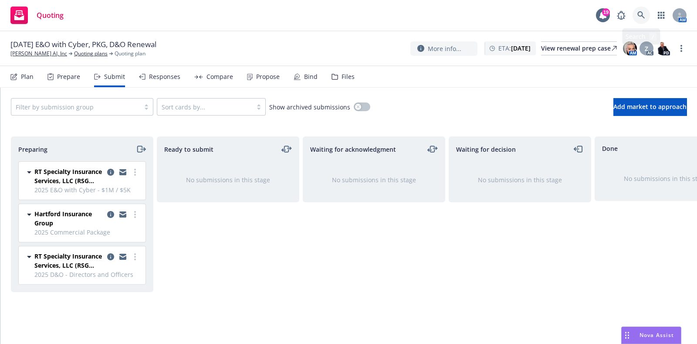
click at [647, 17] on link at bounding box center [641, 15] width 17 height 17
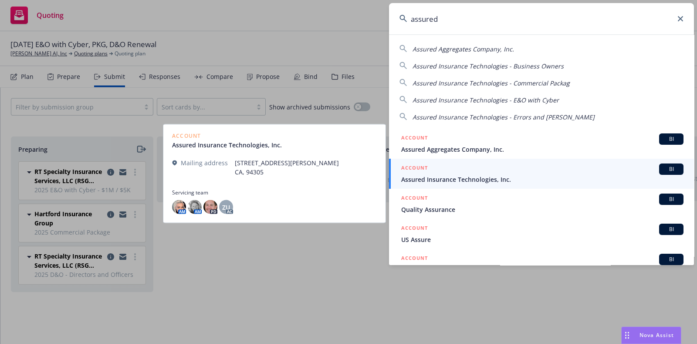
type input "assured"
click at [442, 175] on span "Assured Insurance Technologies, Inc." at bounding box center [542, 179] width 282 height 9
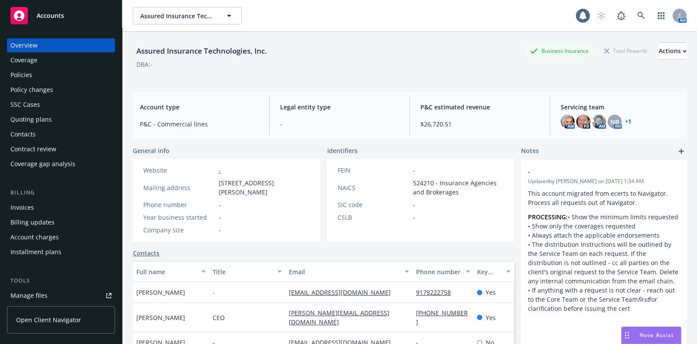
click at [41, 79] on div "Policies" at bounding box center [60, 75] width 101 height 14
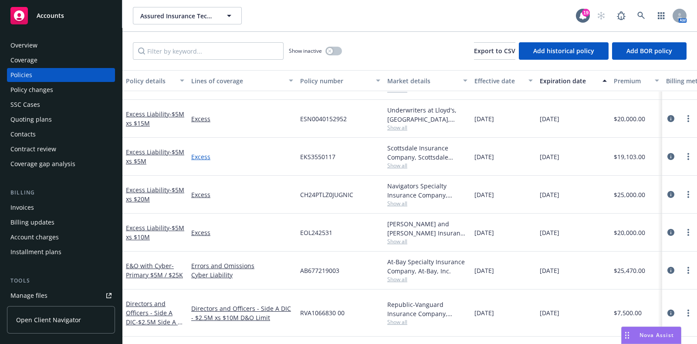
scroll to position [173, 0]
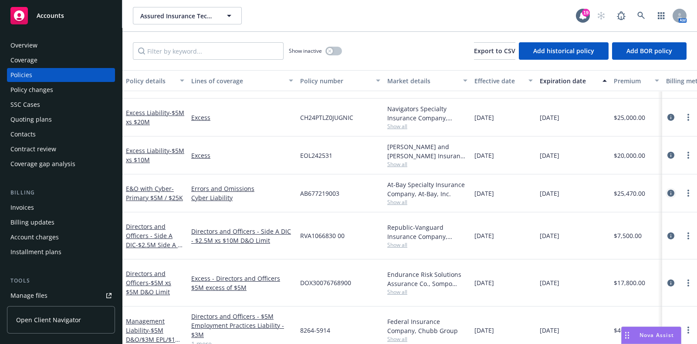
click at [667, 193] on icon "circleInformation" at bounding box center [670, 192] width 7 height 7
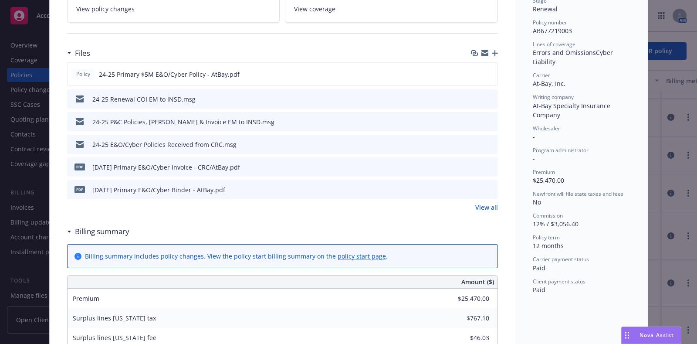
scroll to position [206, 0]
drag, startPoint x: 488, startPoint y: 147, endPoint x: 486, endPoint y: 138, distance: 9.0
click at [486, 138] on div "24-25 E&O/Cyber Policies Received from CRC.msg" at bounding box center [282, 143] width 431 height 19
click at [486, 140] on icon "preview file" at bounding box center [490, 143] width 8 height 6
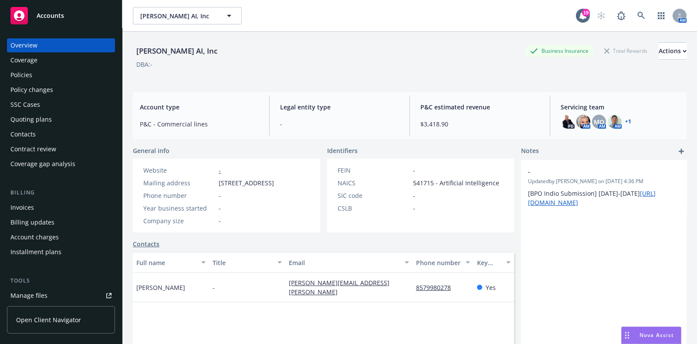
click at [58, 69] on div "Policies" at bounding box center [60, 75] width 101 height 14
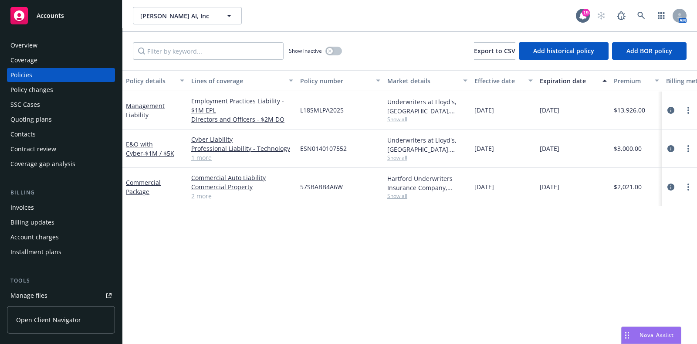
click at [54, 116] on div "Quoting plans" at bounding box center [60, 119] width 101 height 14
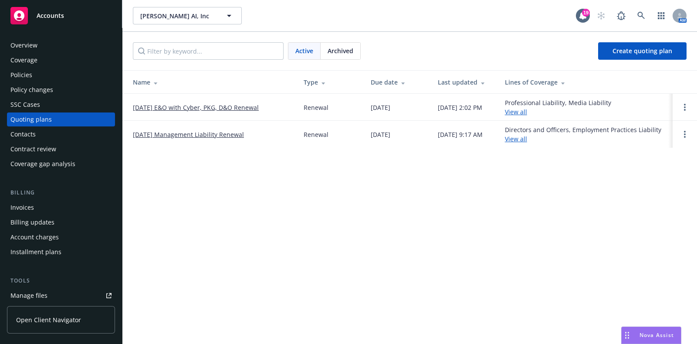
drag, startPoint x: 210, startPoint y: 101, endPoint x: 210, endPoint y: 111, distance: 9.6
click at [210, 111] on td "10/10/25 E&O with Cyber, PKG, D&O Renewal" at bounding box center [209, 107] width 174 height 27
click at [210, 111] on link "10/10/25 E&O with Cyber, PKG, D&O Renewal" at bounding box center [196, 107] width 126 height 9
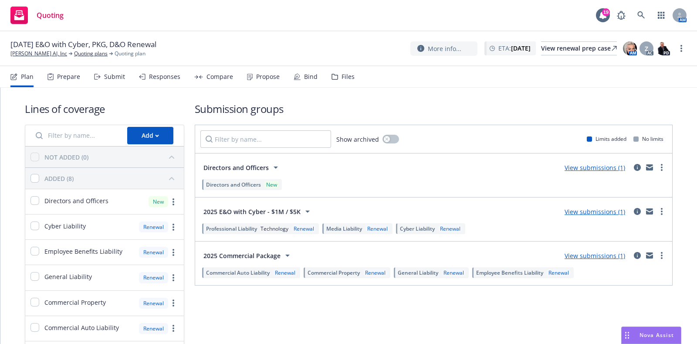
click at [108, 75] on div "Submit" at bounding box center [114, 76] width 21 height 7
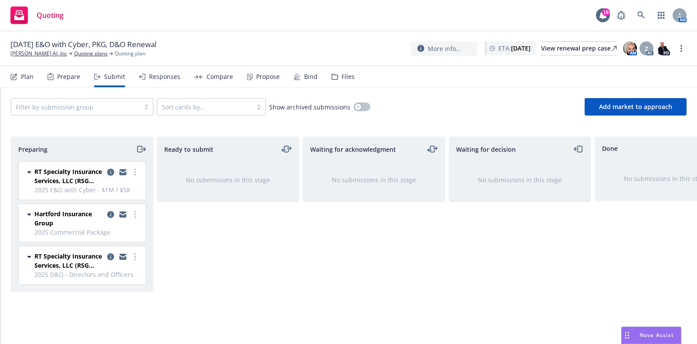
click at [115, 170] on link "copy logging email" at bounding box center [110, 172] width 10 height 10
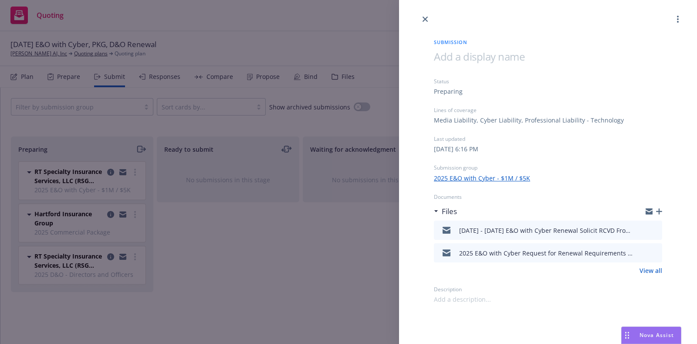
click at [217, 236] on div "Submission Status Preparing Lines of coverage Media Liability, Cyber Liability,…" at bounding box center [348, 172] width 697 height 344
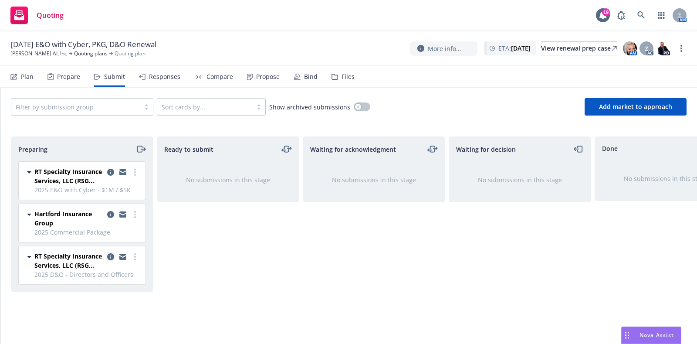
click at [108, 258] on icon "copy logging email" at bounding box center [110, 256] width 7 height 7
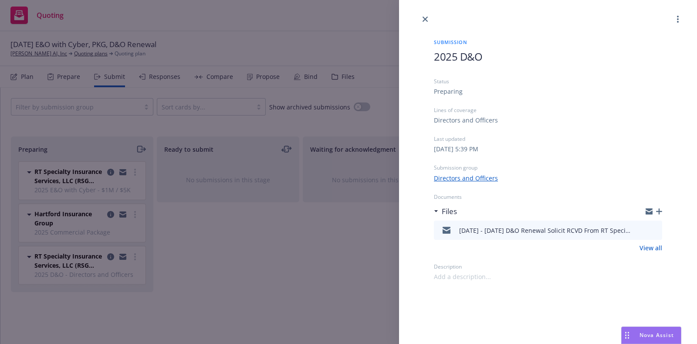
click at [281, 249] on div "Submission 2025 D&O Status Preparing Lines of coverage Directors and Officers L…" at bounding box center [348, 172] width 697 height 344
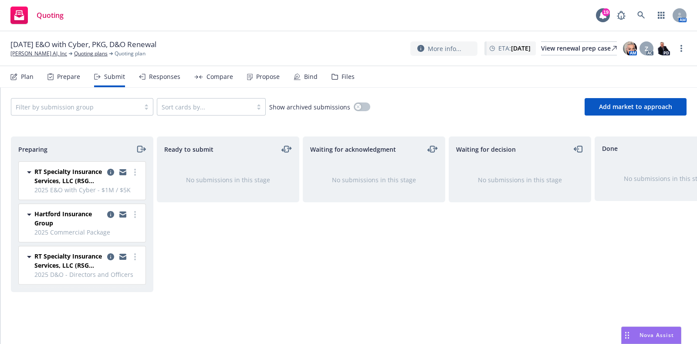
click at [345, 72] on div "Files" at bounding box center [343, 76] width 23 height 21
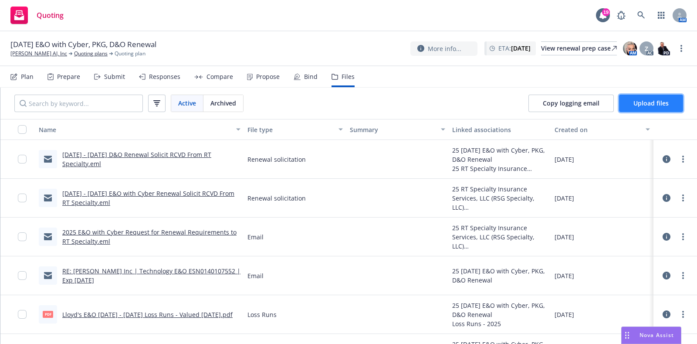
click at [629, 98] on button "Upload files" at bounding box center [651, 103] width 64 height 17
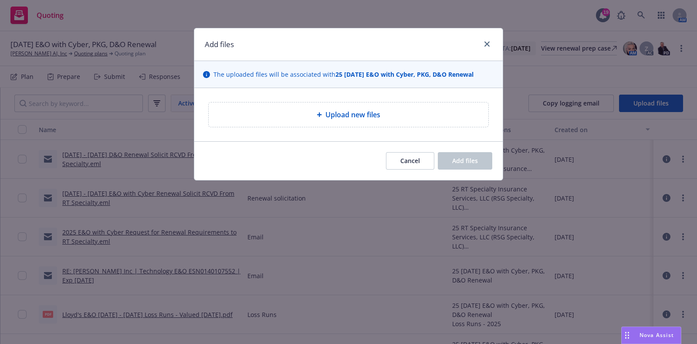
click at [355, 106] on div "Upload new files" at bounding box center [349, 114] width 280 height 24
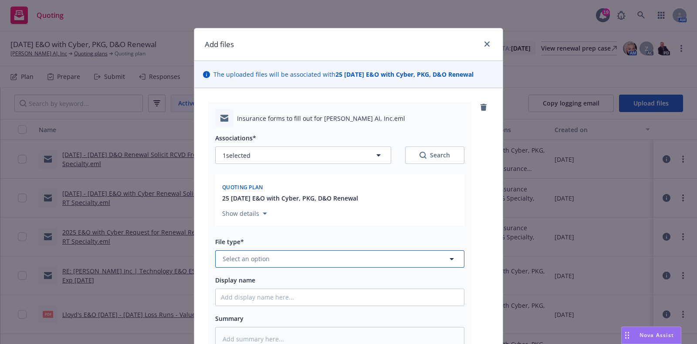
click at [252, 256] on span "Select an option" at bounding box center [246, 258] width 47 height 9
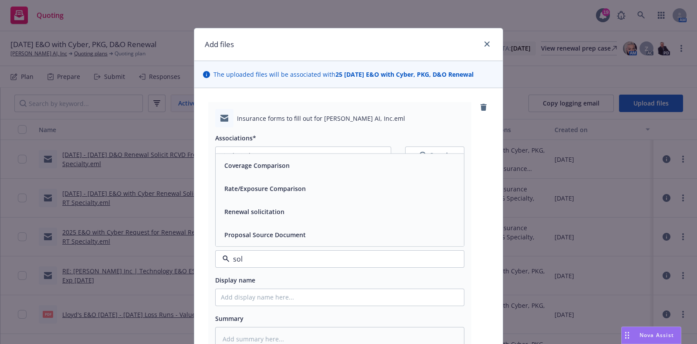
type input "soli"
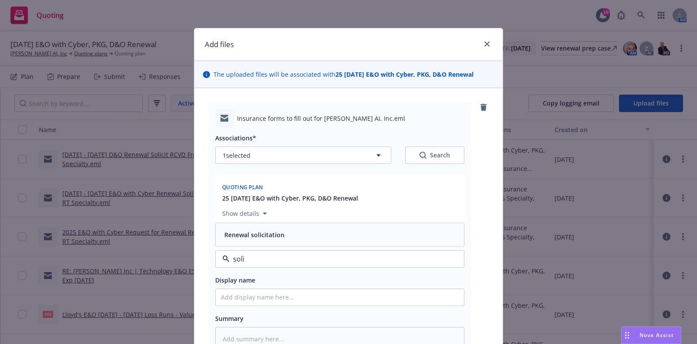
click at [254, 238] on span "Renewal solicitation" at bounding box center [254, 234] width 60 height 9
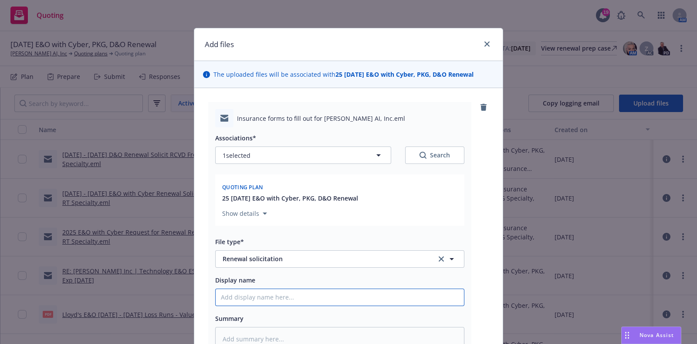
click at [239, 302] on input "Display name" at bounding box center [340, 297] width 248 height 17
paste input "[TERM] [POLICY TYPE] Renewal Solicit EM to INSD"
type textarea "x"
type input "[TERM] [POLICY TYPE] Renewal Solicit EM to INSD"
drag, startPoint x: 278, startPoint y: 296, endPoint x: 149, endPoint y: 306, distance: 129.8
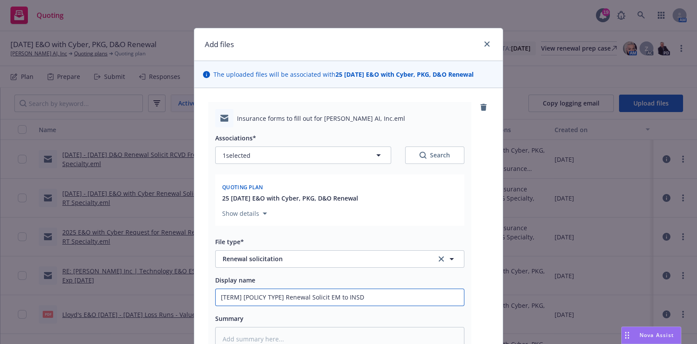
click at [149, 306] on div "Add files The uploaded files will be associated with 25 10/10/25 E&O with Cyber…" at bounding box center [348, 172] width 697 height 344
type textarea "x"
type input "20 Renewal Solicit EM to INSD"
type textarea "x"
type input "2025 Renewal Solicit EM to INSD"
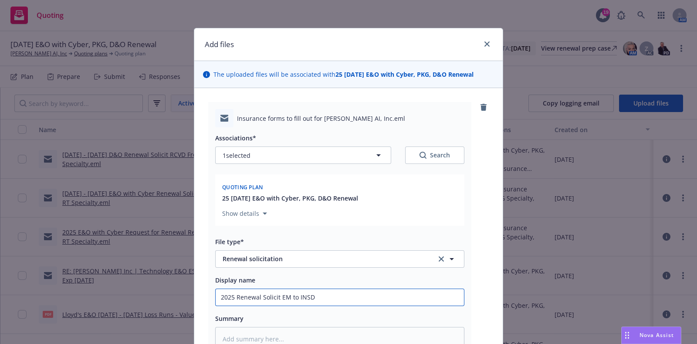
type textarea "x"
type input "2025 Renewal Solicit EM to INSD"
type textarea "x"
type input "2025 - Renewal Solicit EM to INSD"
type textarea "x"
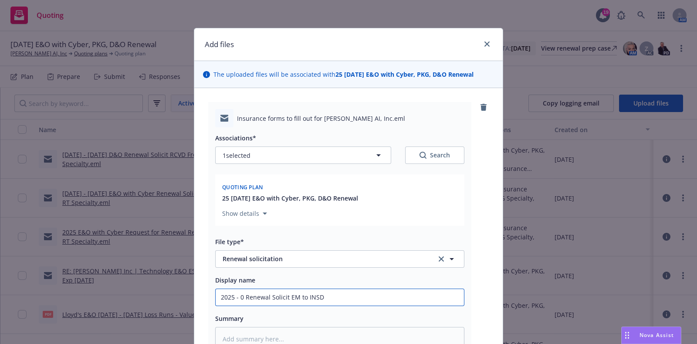
type input "2025 - 02 Renewal Solicit EM to INSD"
type textarea "x"
type input "2025 - 022 Renewal Solicit EM to INSD"
type textarea "x"
type input "2025 - 02 Renewal Solicit EM to INSD"
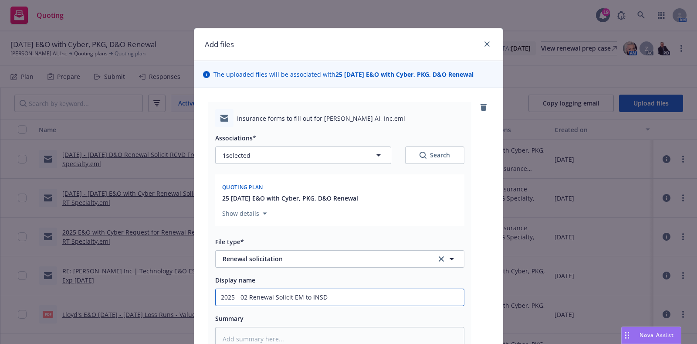
type textarea "x"
type input "2025 - 0 Renewal Solicit EM to INSD"
type textarea "x"
type input "2025 - Renewal Solicit EM to INSD"
type textarea "x"
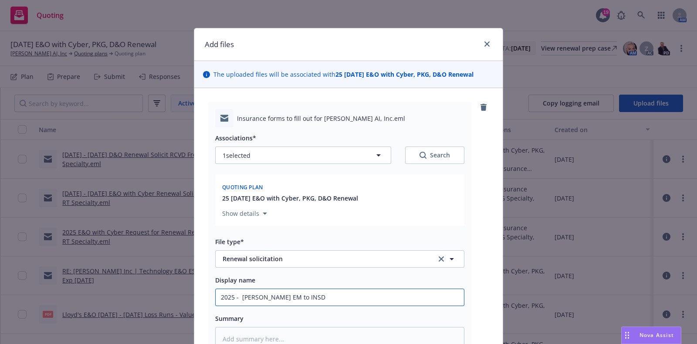
type input "2025 - 2 Renewal Solicit EM to INSD"
type textarea "x"
type input "2025 - 20 Renewal Solicit EM to INSD"
type textarea "x"
type input "2025 - 202 Renewal Solicit EM to INSD"
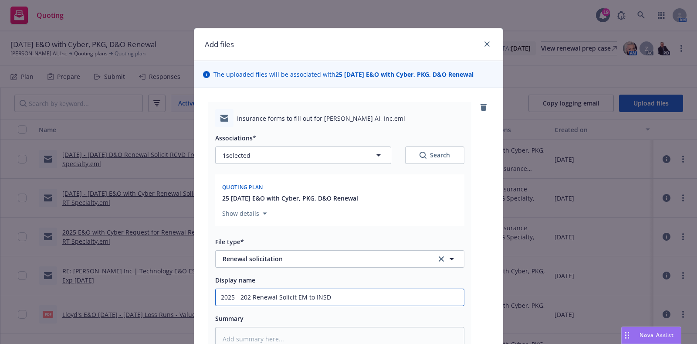
type textarea "x"
type input "2025 - 2026 Renewal Solicit EM to INSD"
type textarea "x"
type input "2025 - 2026 Renewal Solicit EM to INSD"
type textarea "x"
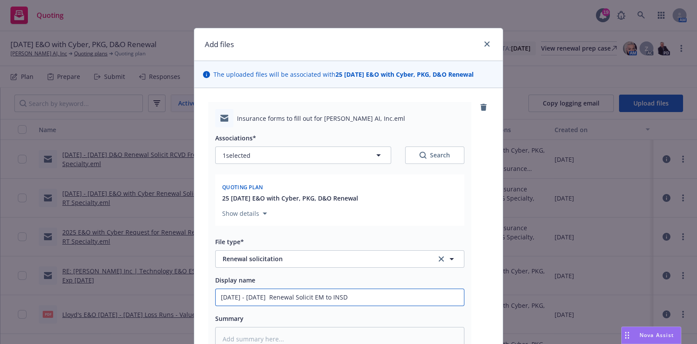
type input "2025 - 2026 C Renewal Solicit EM to INSD"
type textarea "x"
type input "2025 - 2026 Co Renewal Solicit EM to INSD"
type textarea "x"
type input "2025 - 2026 Com Renewal Solicit EM to INSD"
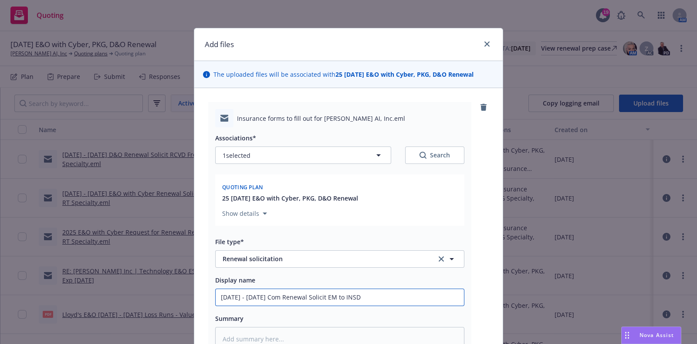
type textarea "x"
type input "2025 - 2026 Comm Renewal Solicit EM to INSD"
type textarea "x"
type input "2025 - 2026 Commer Renewal Solicit EM to INSD"
type textarea "x"
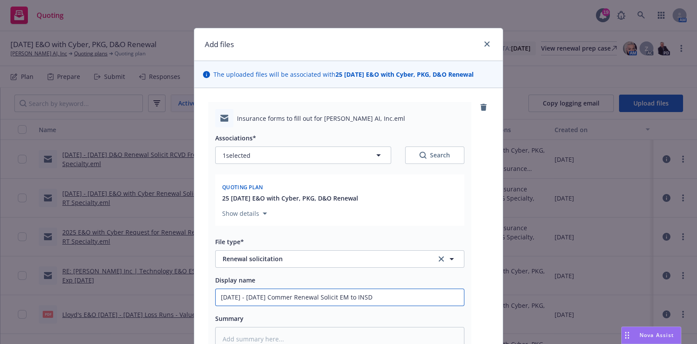
type input "2025 - 2026 Commeri Renewal Solicit EM to INSD"
type textarea "x"
type input "2025 - 2026 Commeric Renewal Solicit EM to INSD"
type textarea "x"
type input "2025 - 2026 Commeri Renewal Solicit EM to INSD"
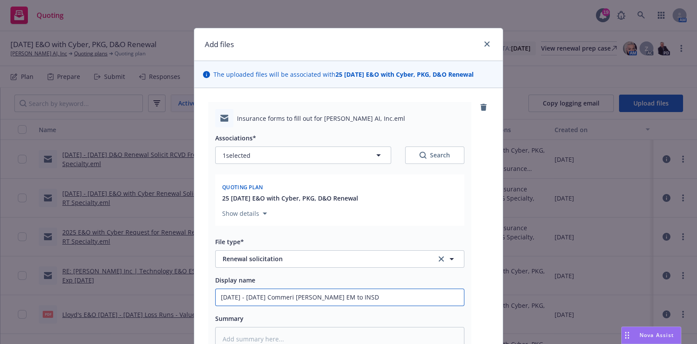
type textarea "x"
type input "2025 - 2026 Commer Renewal Solicit EM to INSD"
type textarea "x"
type input "2025 - 2026 Commerc Renewal Solicit EM to INSD"
type textarea "x"
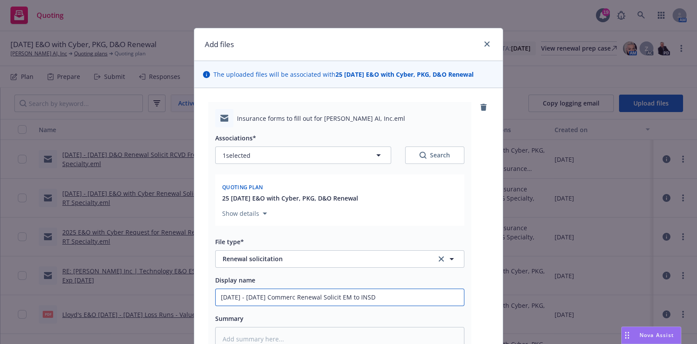
type input "2025 - 2026 Commercl Renewal Solicit EM to INSD"
type textarea "x"
type input "2025 - 2026 Commerc Renewal Solicit EM to INSD"
type textarea "x"
type input "2025 - 2026 Commercia Renewal Solicit EM to INSD"
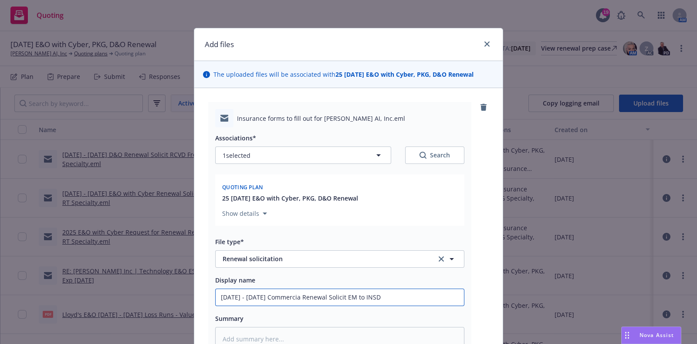
type textarea "x"
type input "2025 - 2026 Commercial Renewal Solicit EM to INSD"
type textarea "x"
type input "2025 - 2026 Commercial Renewal Solicit EM to INSD"
type textarea "x"
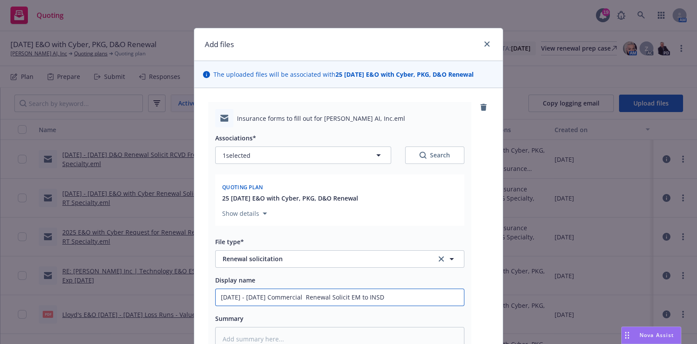
type input "2025 - 2026 Commercial P Renewal Solicit EM to INSD"
type textarea "x"
type input "2025 - 2026 Commercial Pa Renewal Solicit EM to INSD"
type textarea "x"
type input "2025 - 2026 Commercial Pac Renewal Solicit EM to INSD"
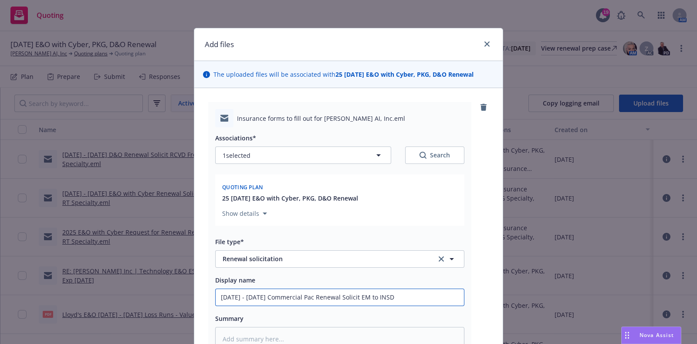
type textarea "x"
type input "2025 - 2026 Commercial Packa Renewal Solicit EM to INSD"
type textarea "x"
type input "2025 - 2026 Commercial Package Renewal Solicit EM to INSD"
type textarea "x"
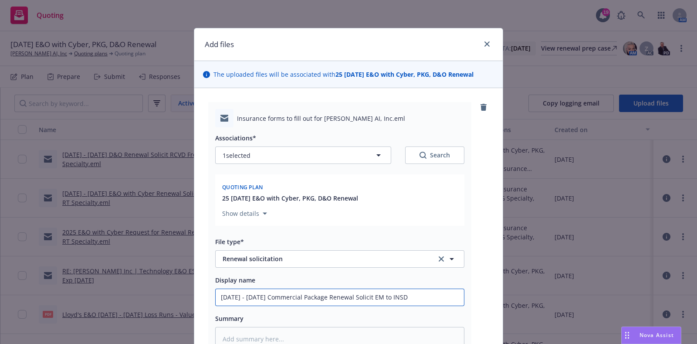
type input "2025 - 2026 Commercial Package, Renewal Solicit EM to INSD"
type textarea "x"
type input "2025 - 2026 Commercial Package, Renewal Solicit EM to INSD"
type textarea "x"
type input "2025 - 2026 Commercial Package, E Renewal Solicit EM to INSD"
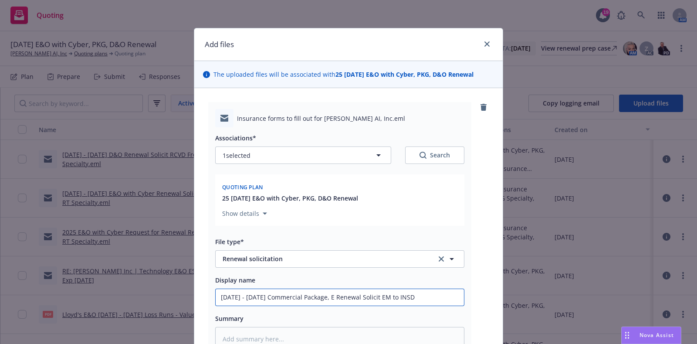
type textarea "x"
type input "2025 - 2026 Commercial Package, E& Renewal Solicit EM to INSD"
type textarea "x"
type input "2025 - 2026 Commercial Package, E&O Renewal Solicit EM to INSD"
type textarea "x"
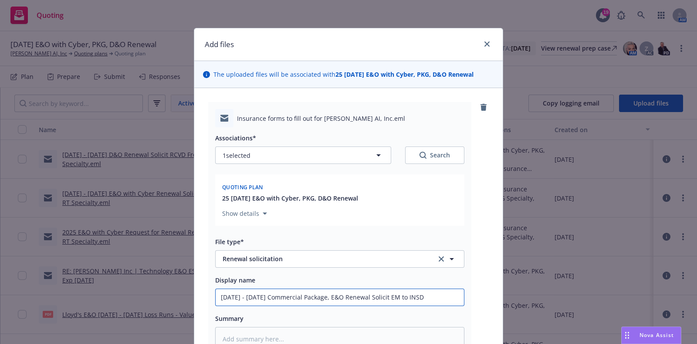
type input "2025 - 2026 Commercial Package, E&O Renewal Solicit EM to INSD"
type textarea "x"
type input "2025 - 2026 Commercial Package, E&O wi Renewal Solicit EM to INSD"
type textarea "x"
type input "2025 - 2026 Commercial Package, E&O with Renewal Solicit EM to INSD"
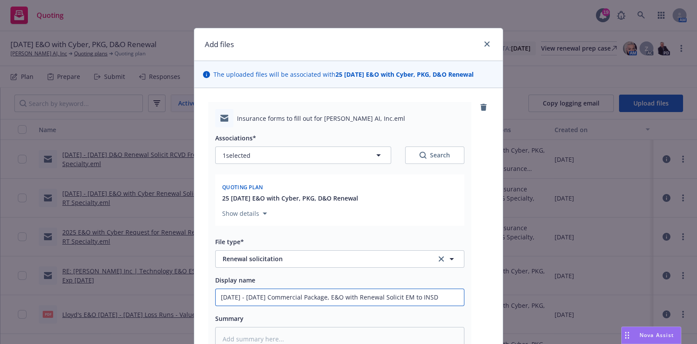
type textarea "x"
type input "2025 - 2026 Commercial Package, E&O with Renewal Solicit EM to INSD"
type textarea "x"
type input "2025 - 2026 Commercial Package, E&O with C Renewal Solicit EM to INSD"
type textarea "x"
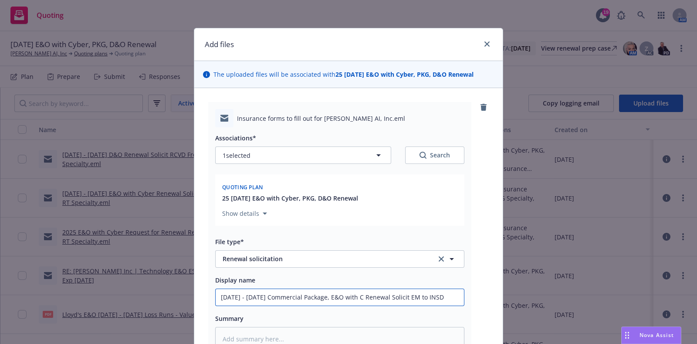
type input "2025 - 2026 Commercial Package, E&O with Cy Renewal Solicit EM to INSD"
type textarea "x"
type input "2025 - 2026 Commercial Package, E&O with Renewal Solicit EM to INSD"
type textarea "x"
type input "2025 - 2026 Commercial Package, E&O wi Renewal Solicit EM to INSD"
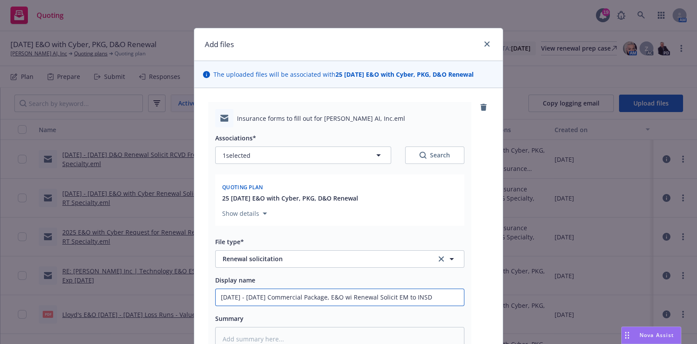
type textarea "x"
type input "2025 - 2026 Commercial Package, E&O Renewal Solicit EM to INSD"
type textarea "x"
type input "2025 - 2026 Commercial Package, E&O Renewal Solicit EM to INSD"
type textarea "x"
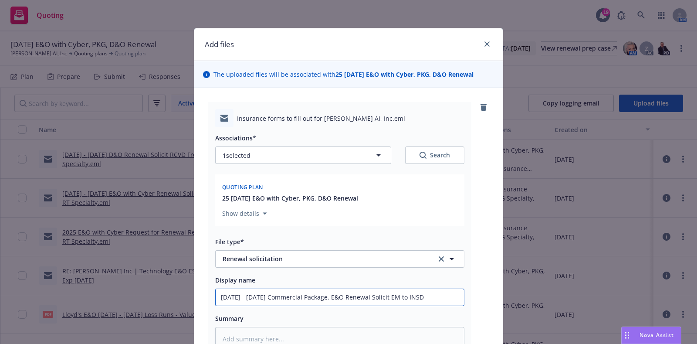
type input "2025 - 2026 Commercial Package, E&O/ Renewal Solicit EM to INSD"
type textarea "x"
type input "2025 - 2026 Commercial Package, E&O/C Renewal Solicit EM to INSD"
type textarea "x"
type input "2025 - 2026 Commercial Package, E&O/Cy Renewal Solicit EM to INSD"
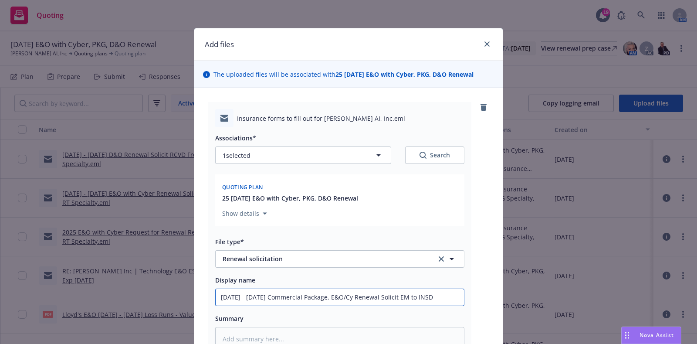
type textarea "x"
type input "2025 - 2026 Commercial Package, E&O/Cyb Renewal Solicit EM to INSD"
type textarea "x"
type input "2025 - 2026 Commercial Package, E&O/Cybe Renewal Solicit EM to INSD"
type textarea "x"
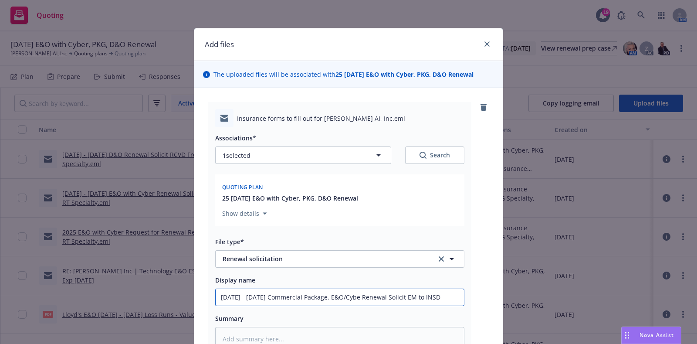
type input "2025 - 2026 Commercial Package, E&O/Cyber Renewal Solicit EM to INSD"
type textarea "x"
type input "2025 - 2026 Commercial Package, E&O/Cyber, Renewal Solicit EM to INSD"
type textarea "x"
type input "2025 - 2026 Commercial Package, E&O/Cyber, Renewal Solicit EM to INSD"
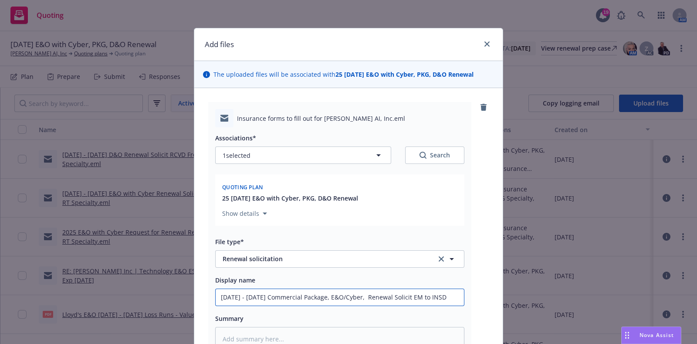
type textarea "x"
type input "2025 - 2026 Commercial Package, E&O/Cyber, M Renewal Solicit EM to INSD"
type textarea "x"
type input "2025 - 2026 Commercial Package, E&O/Cyber, Ma Renewal Solicit EM to INSD"
type textarea "x"
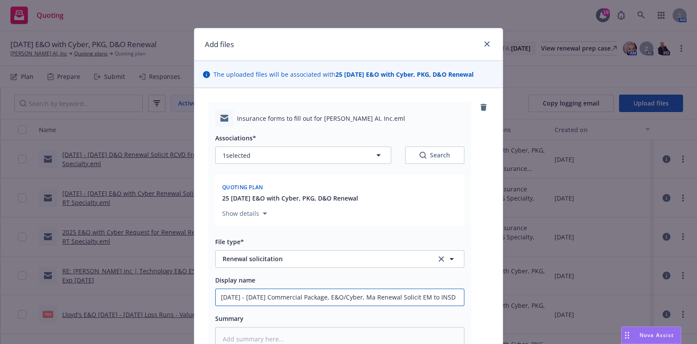
type input "2025 - 2026 Commercial Package, E&O/Cyber, Man Renewal Solicit EM to INSD"
type textarea "x"
type input "2025 - 2026 Commercial Package, E&O/Cyber, Mana Renewal Solicit EM to INSD"
type textarea "x"
type input "2025 - 2026 Commercial Package, E&O/Cyber, Manage Renewal Solicit EM to INSD"
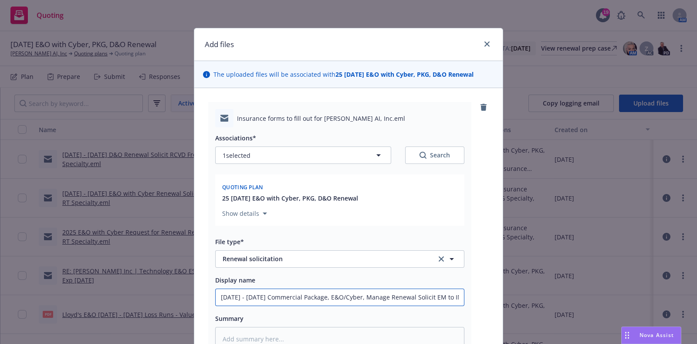
type textarea "x"
type input "2025 - 2026 Commercial Package, E&O/Cyber, Manageme Renewal Solicit EM to INSD"
type textarea "x"
type input "2025 - 2026 Commercial Package, E&O/Cyber, Managemen Renewal Solicit EM to INSD"
type textarea "x"
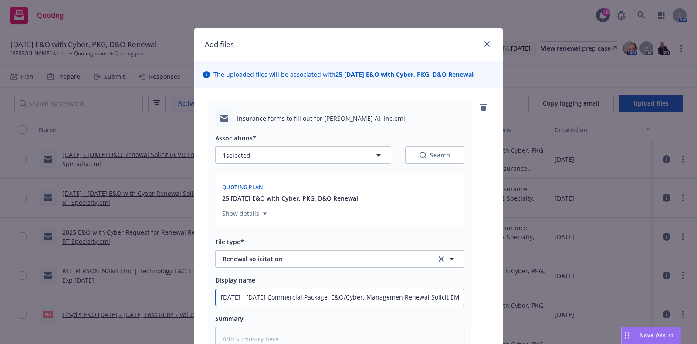
type input "2025 - 2026 Commercial Package, E&O/Cyber, Management Renewal Solicit EM to INSD"
type textarea "x"
type input "2025 - 2026 Commercial Package, E&O/Cyber, Management L Renewal Solicit EM to I…"
type textarea "x"
type input "2025 - 2026 Commercial Package, E&O/Cyber, Management Lia Renewal Solicit EM to…"
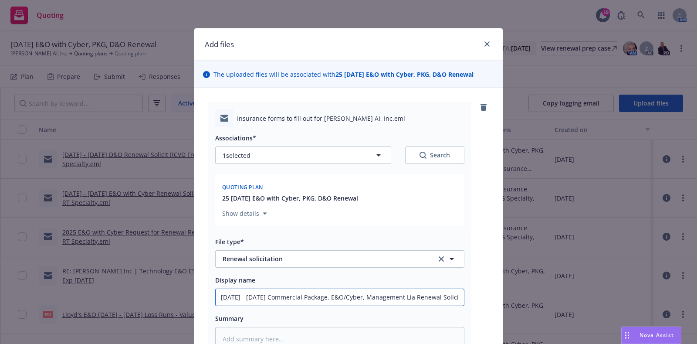
type textarea "x"
type input "2025 - 2026 Commercial Package, E&O/Cyber, Management Liab Renewal Solicit EM t…"
type textarea "x"
type input "2025 - 2026 Commercial Package, E&O/Cyber, Management Liabi Renewal Solicit EM …"
type textarea "x"
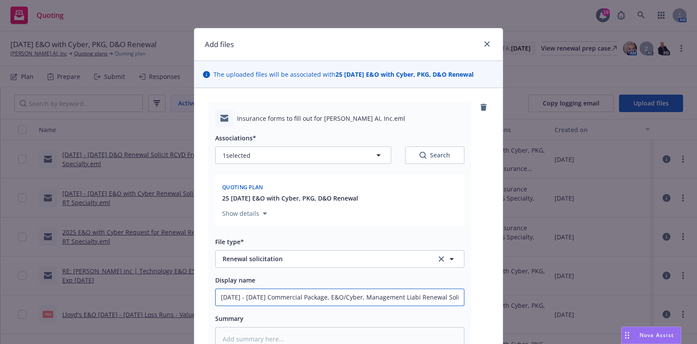
type input "2025 - 2026 Commercial Package, E&O/Cyber, Management Liabil Renewal Solicit EM…"
type textarea "x"
type input "2025 - 2026 Commercial Package, E&O/Cyber, Management Liabilit Renewal Solicit …"
type textarea "x"
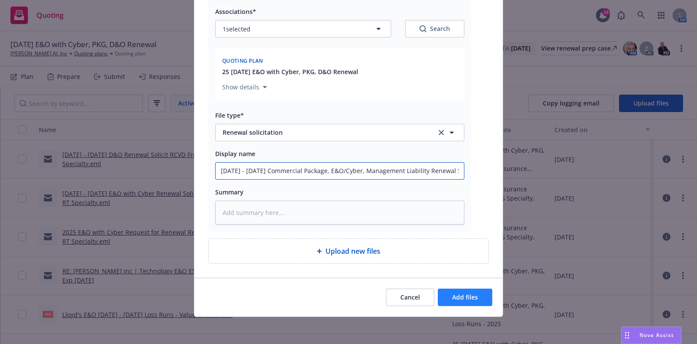
type input "2025 - 2026 Commercial Package, E&O/Cyber, Management Liability Renewal Solicit…"
click at [464, 293] on span "Add files" at bounding box center [465, 297] width 26 height 8
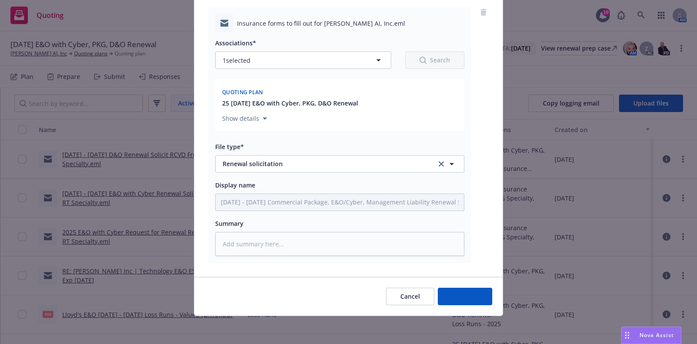
scroll to position [94, 0]
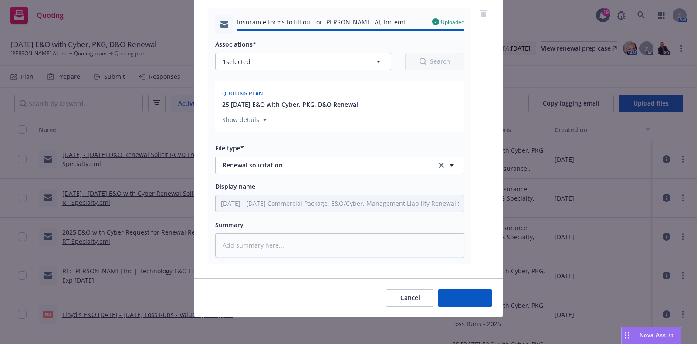
type textarea "x"
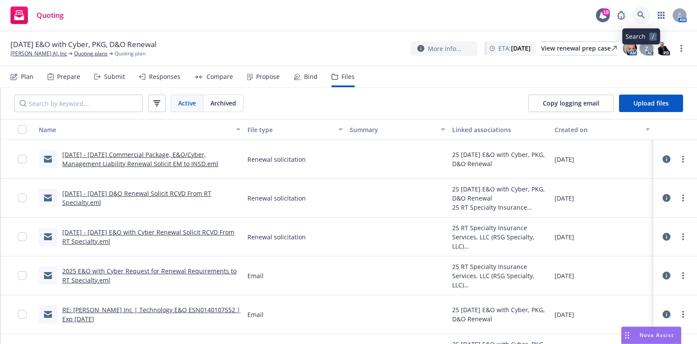
click at [641, 10] on link at bounding box center [641, 15] width 17 height 17
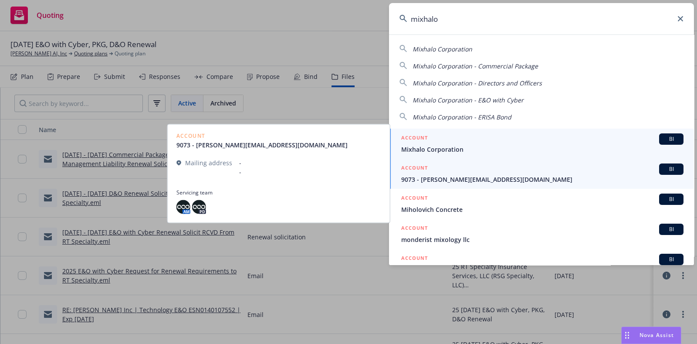
type input "mixhalo"
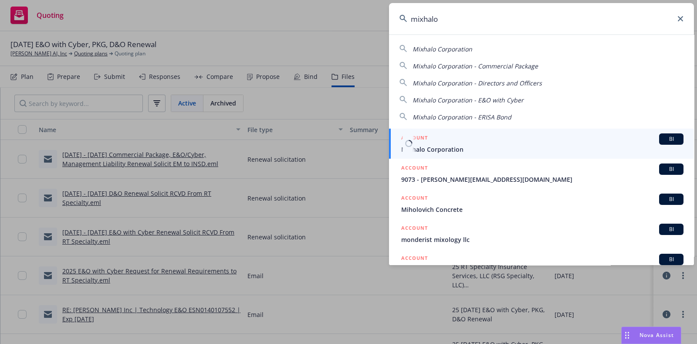
click at [413, 149] on span "Mixhalo Corporation" at bounding box center [542, 149] width 282 height 9
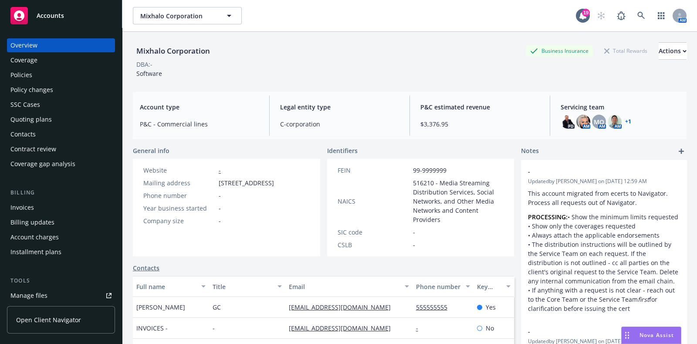
click at [39, 119] on div "Quoting plans" at bounding box center [30, 119] width 41 height 14
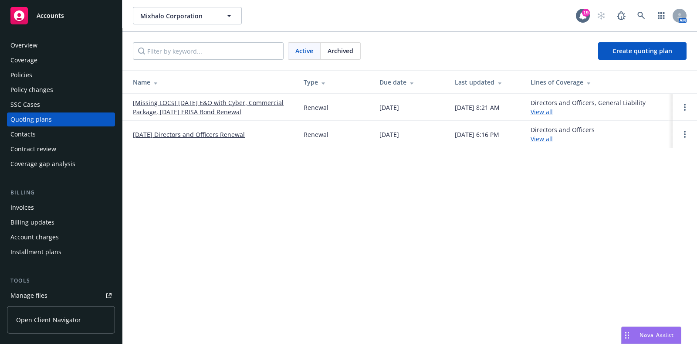
click at [194, 112] on link "[Missing LOCs] [DATE] E&O with Cyber, Commercial Package, [DATE] ERISA Bond Ren…" at bounding box center [211, 107] width 157 height 18
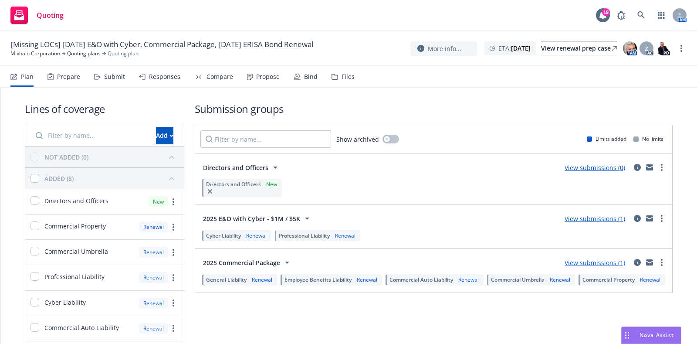
click at [118, 79] on div "Submit" at bounding box center [114, 76] width 21 height 7
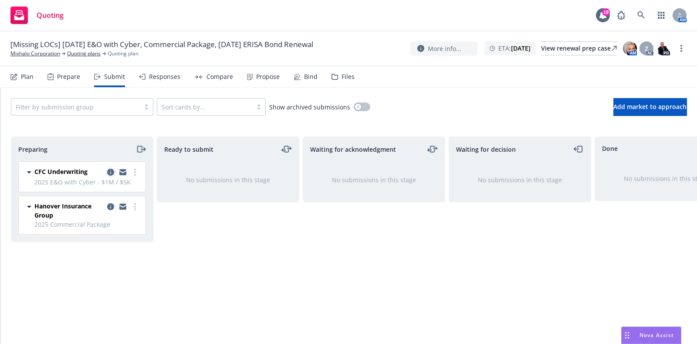
click at [107, 173] on icon "copy logging email" at bounding box center [110, 172] width 7 height 7
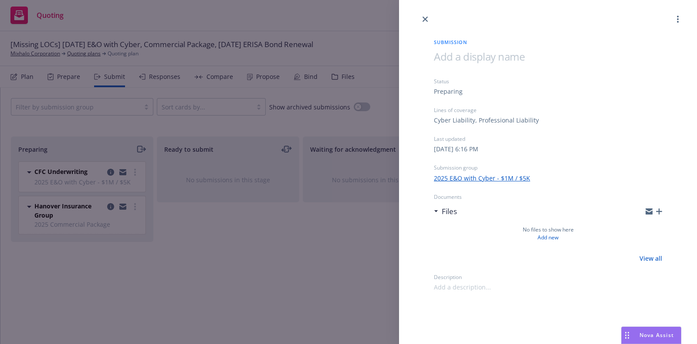
click at [225, 23] on div "Submission Status Preparing Lines of coverage Cyber Liability, Professional Lia…" at bounding box center [348, 172] width 697 height 344
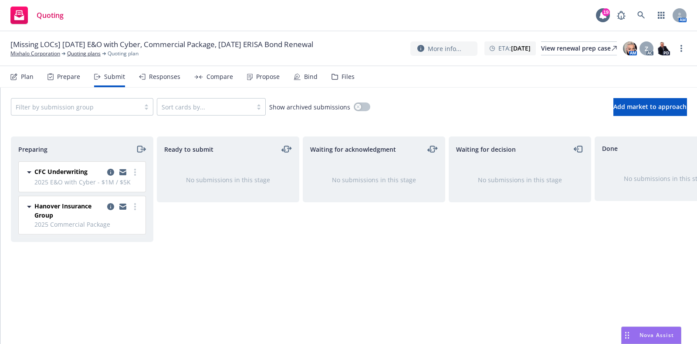
drag, startPoint x: 85, startPoint y: 55, endPoint x: 45, endPoint y: 60, distance: 39.9
click at [45, 60] on div "[Missing LOCs] [DATE] E&O with Cyber, Commercial Package, [DATE] ERISA Bond Ren…" at bounding box center [348, 48] width 697 height 35
click at [333, 73] on div "Files" at bounding box center [343, 76] width 23 height 21
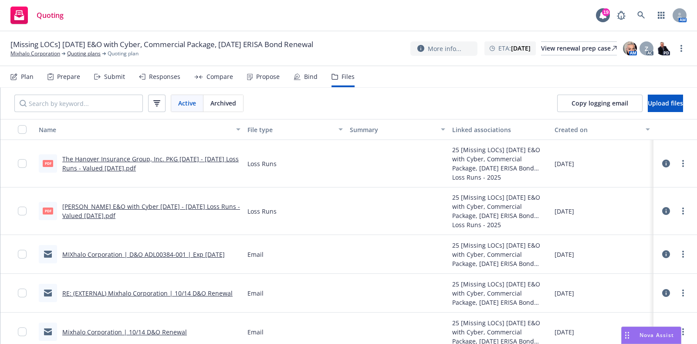
click at [60, 74] on div "Prepare" at bounding box center [68, 76] width 23 height 7
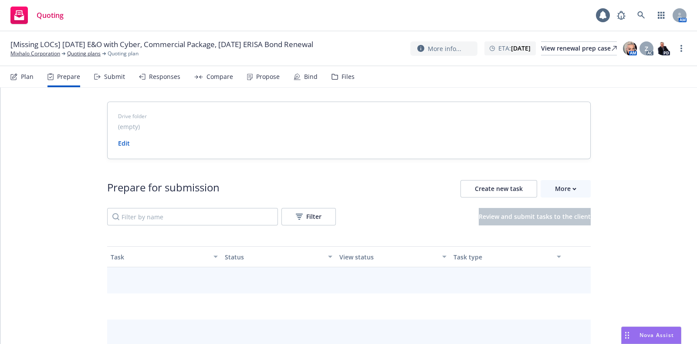
click at [104, 74] on div "Submit" at bounding box center [114, 76] width 21 height 7
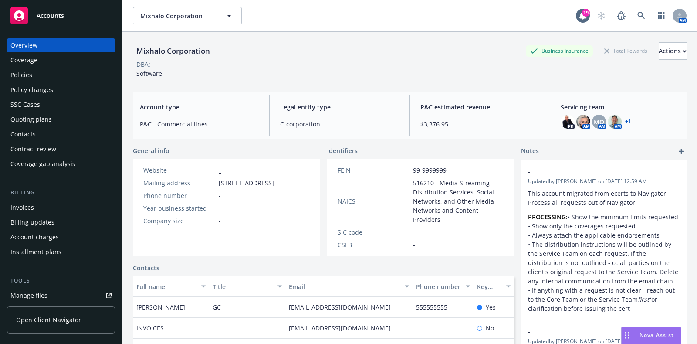
click at [59, 75] on div "Policies" at bounding box center [60, 75] width 101 height 14
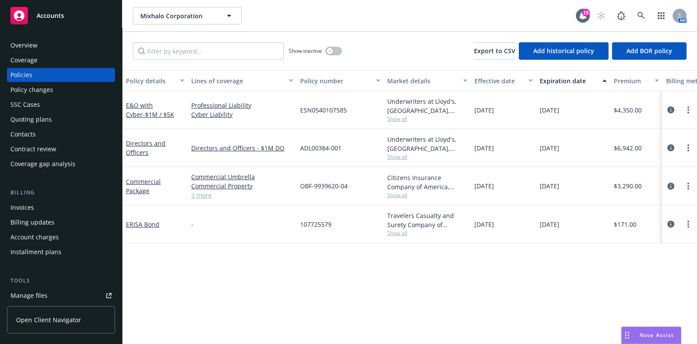
click at [404, 191] on span "Show all" at bounding box center [427, 194] width 80 height 7
drag, startPoint x: 342, startPoint y: 149, endPoint x: 301, endPoint y: 160, distance: 42.5
click at [301, 160] on div "ADL00384-001" at bounding box center [340, 148] width 87 height 38
copy span "ADL00384-001"
